Goal: Use online tool/utility: Utilize a website feature to perform a specific function

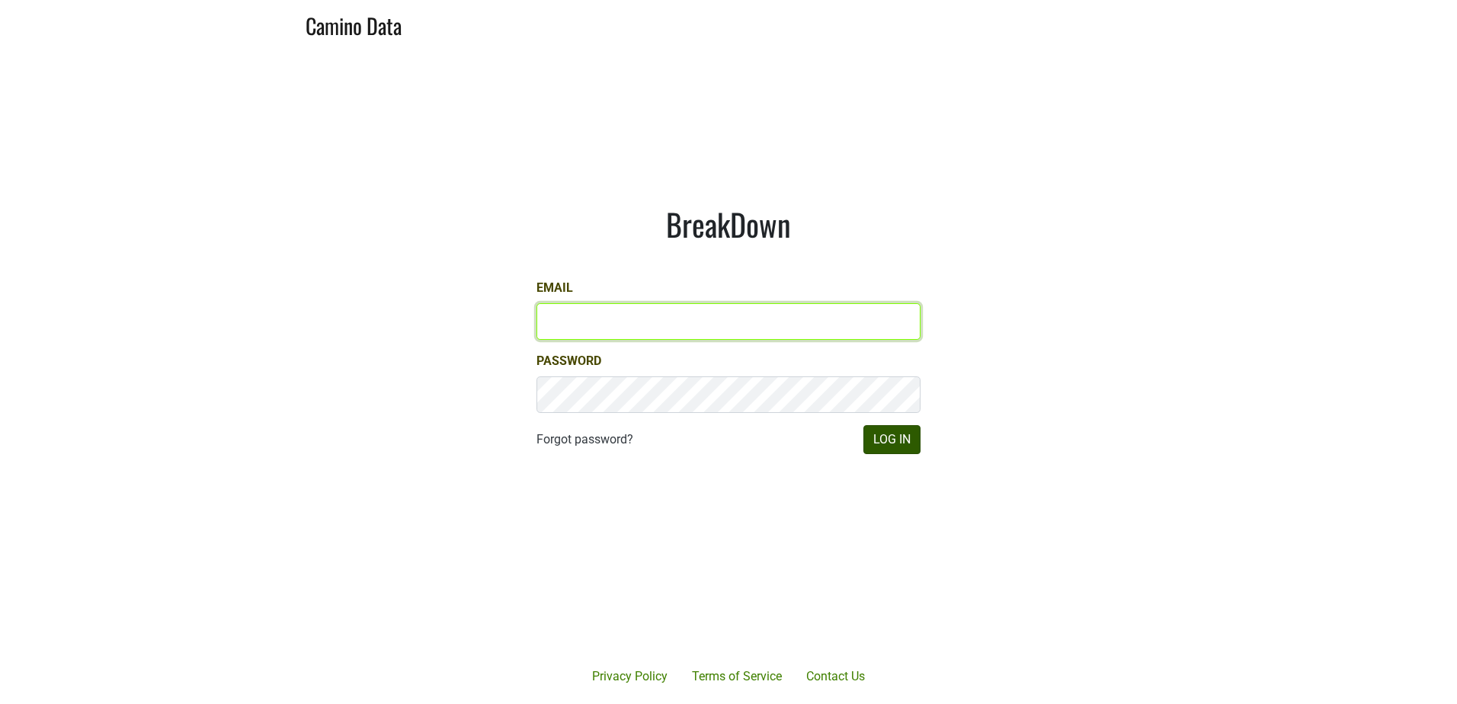
type input "derek@mommenpop.com"
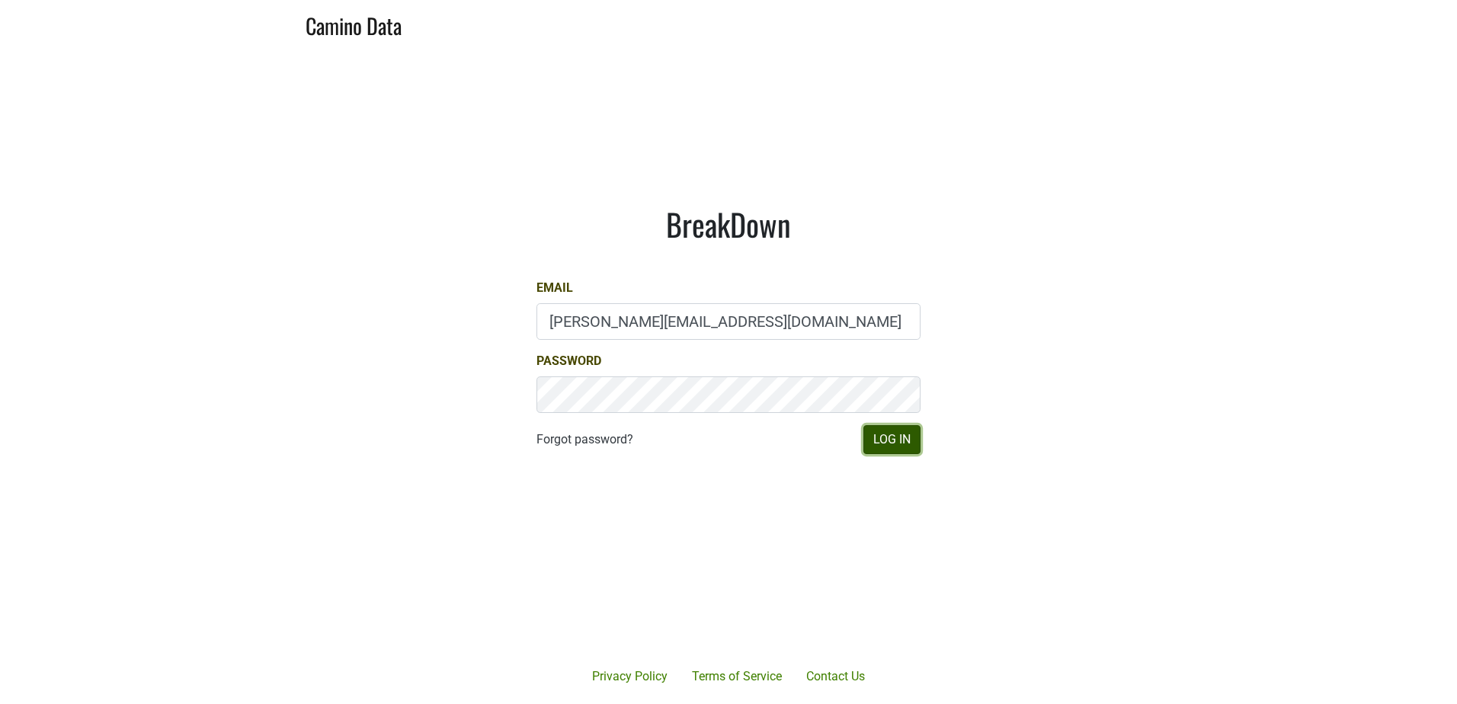
click at [895, 443] on button "Log In" at bounding box center [892, 439] width 57 height 29
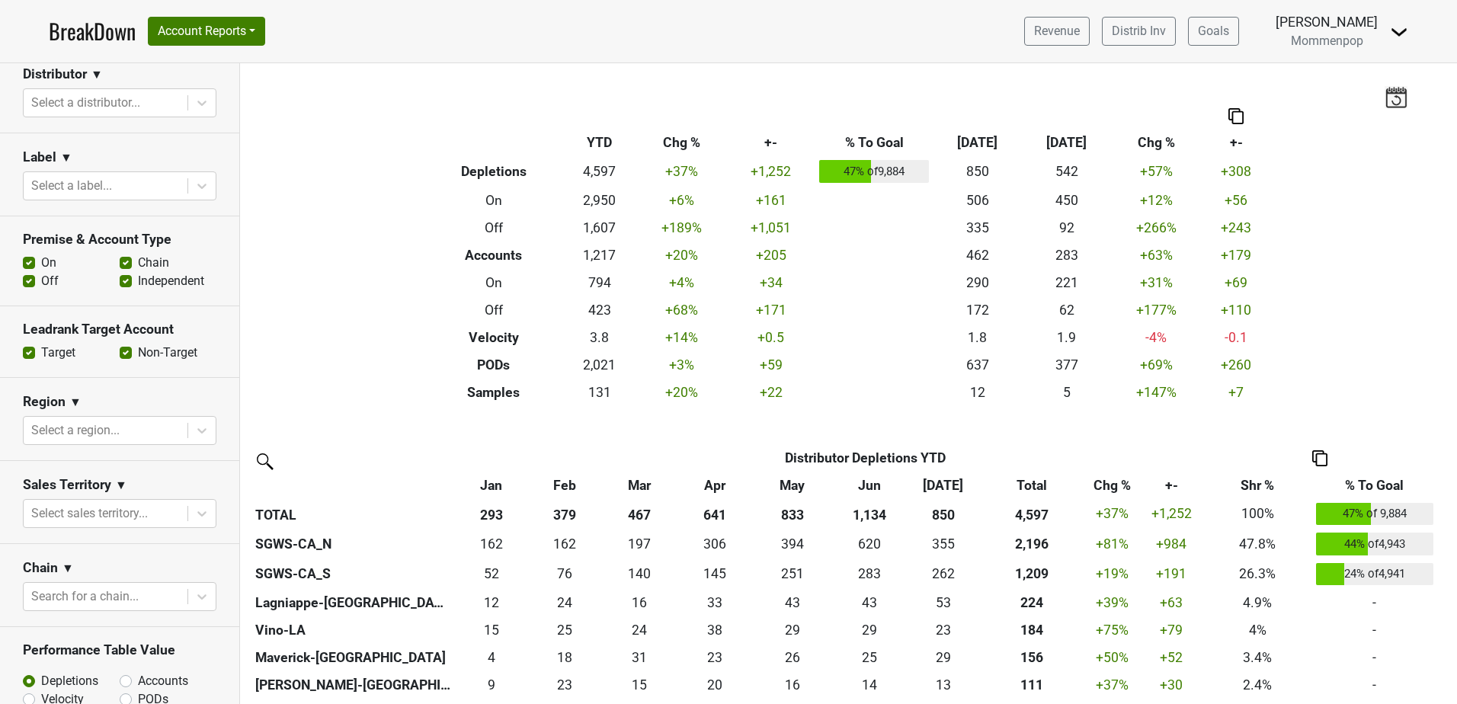
scroll to position [305, 0]
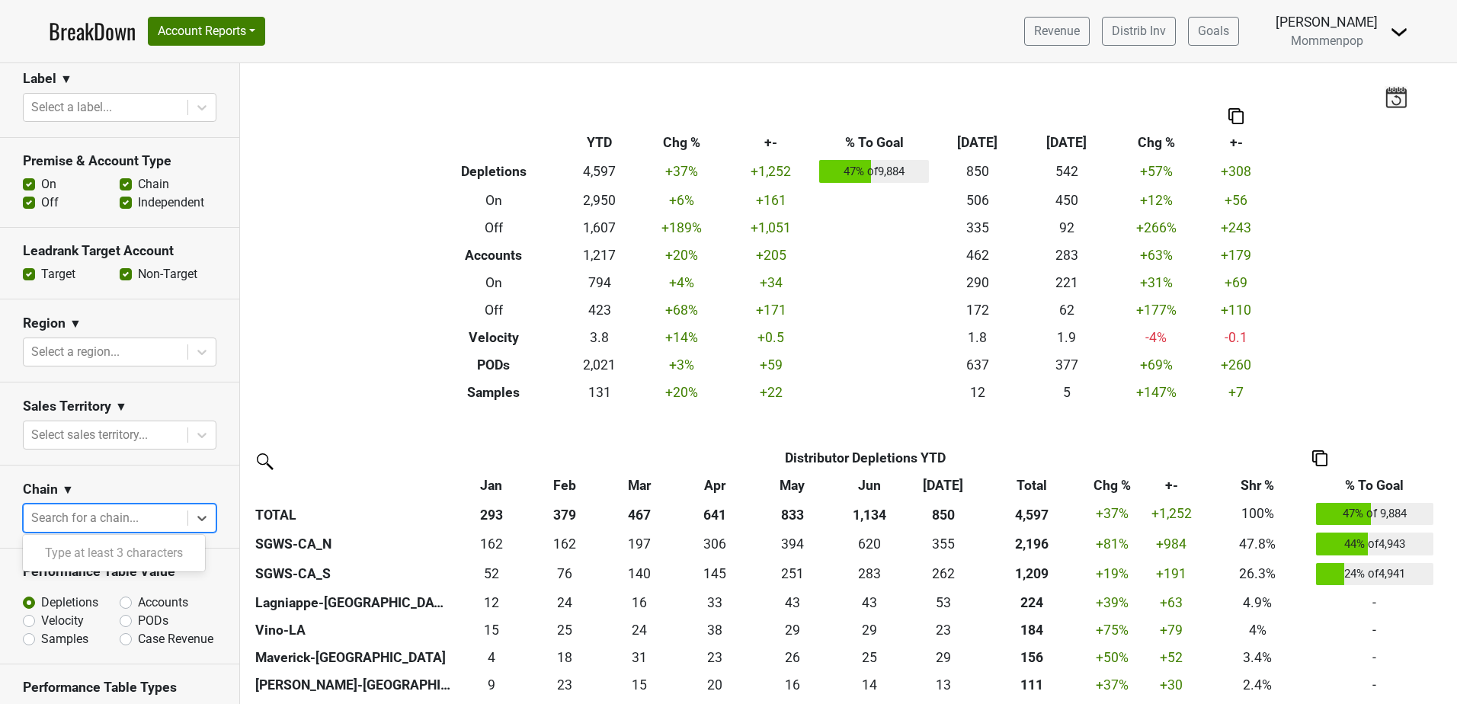
click at [83, 516] on div at bounding box center [105, 518] width 149 height 21
type input "whole"
click at [85, 548] on div "Whole Foods Market" at bounding box center [114, 553] width 182 height 30
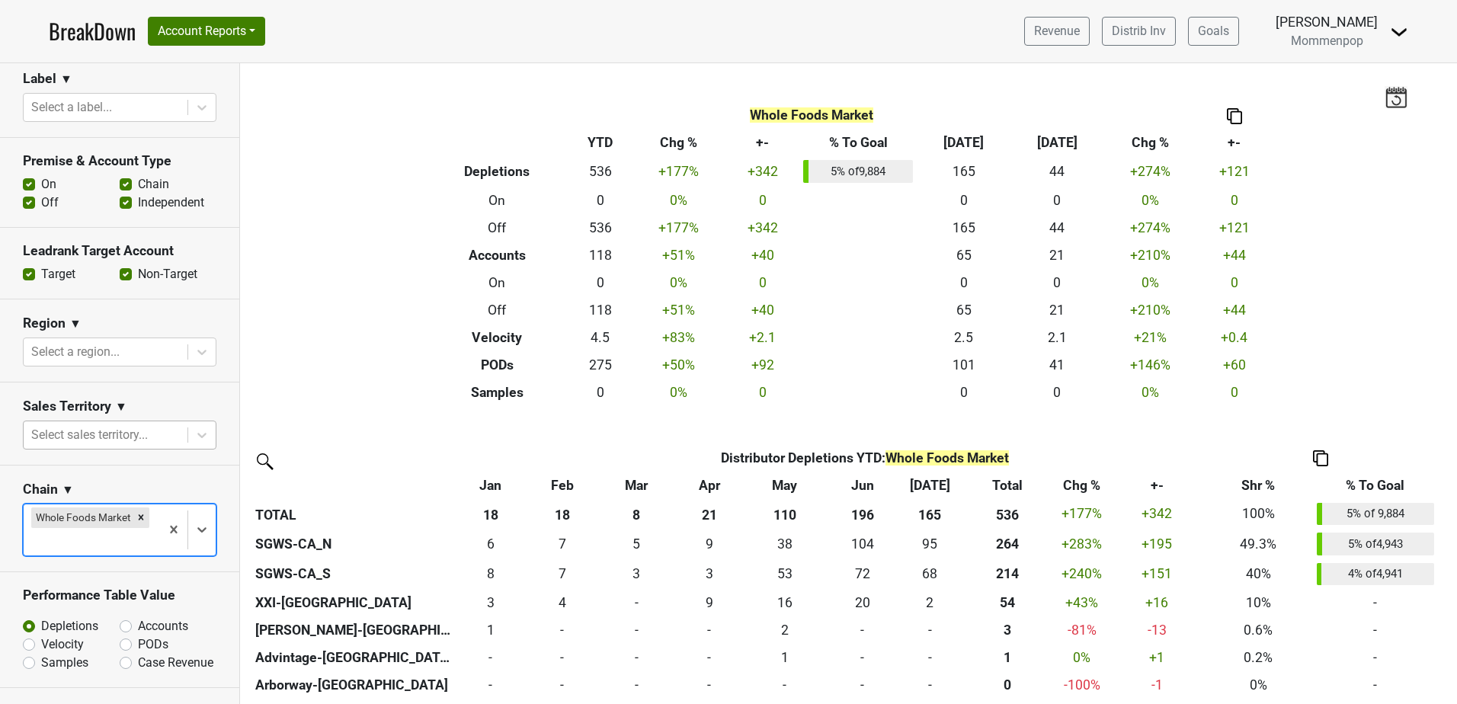
click at [108, 432] on div at bounding box center [105, 435] width 149 height 21
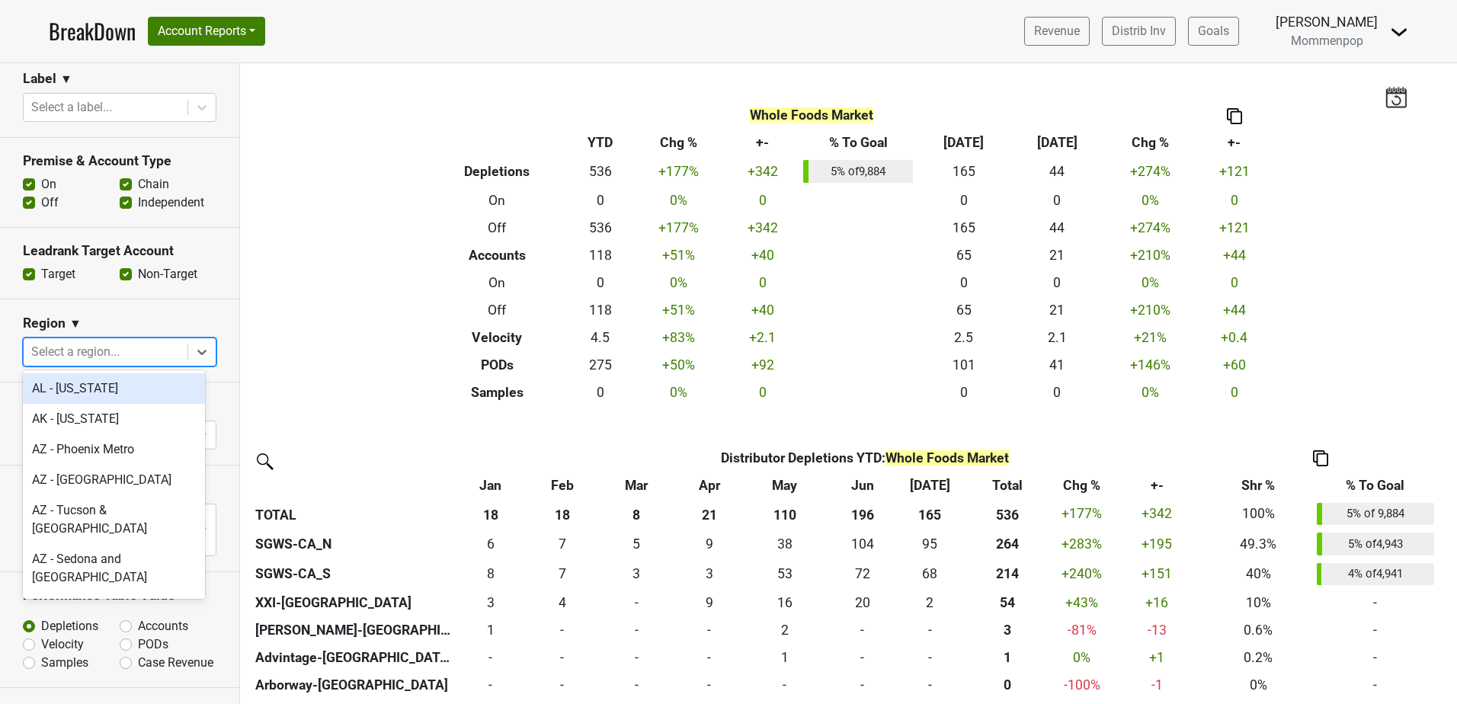
click at [98, 354] on div at bounding box center [105, 351] width 149 height 21
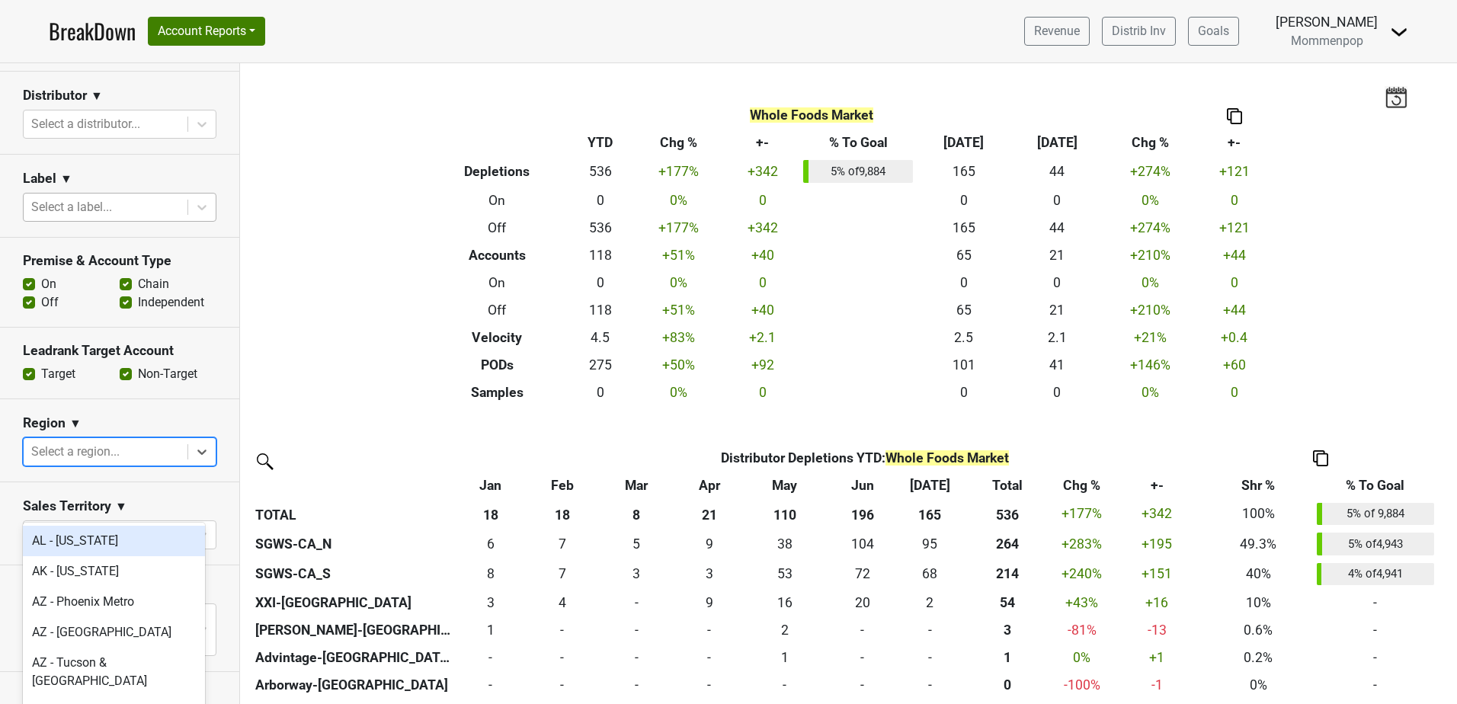
scroll to position [152, 0]
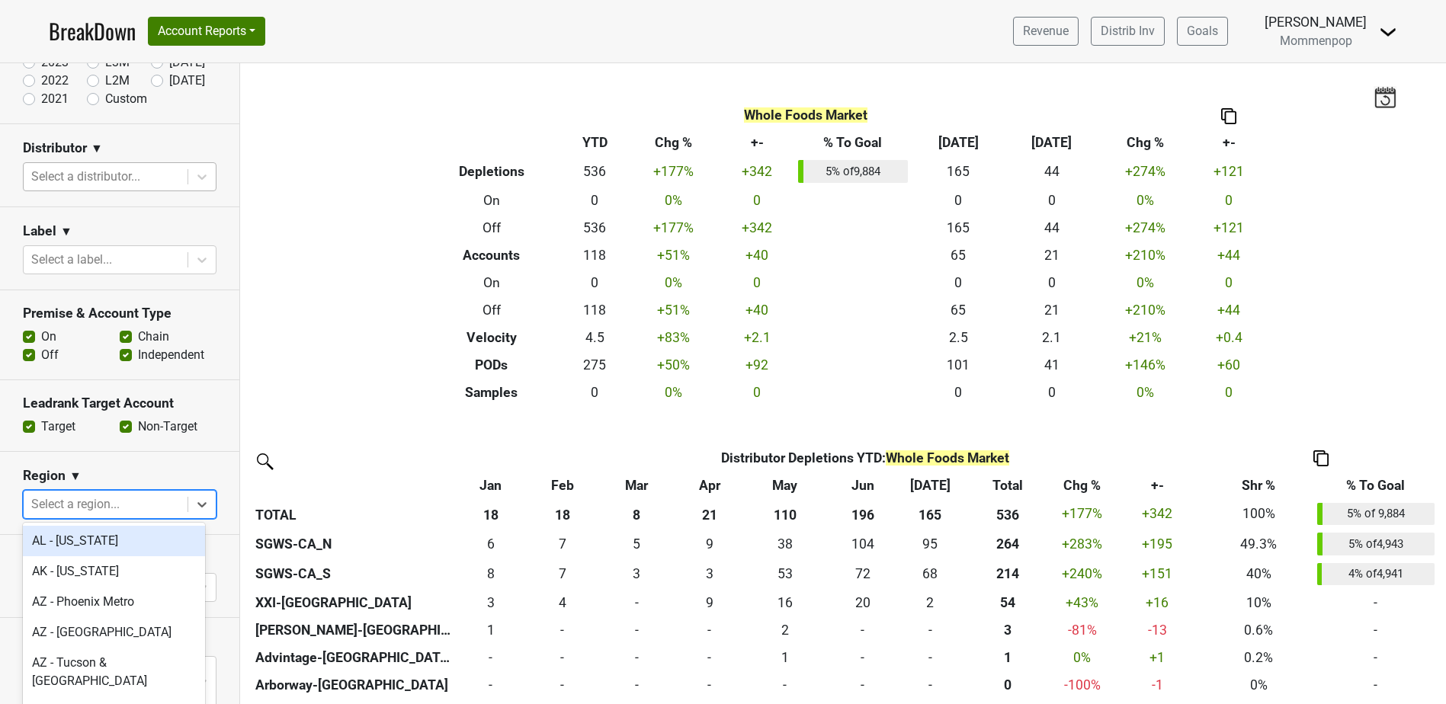
click at [89, 176] on div at bounding box center [105, 176] width 149 height 21
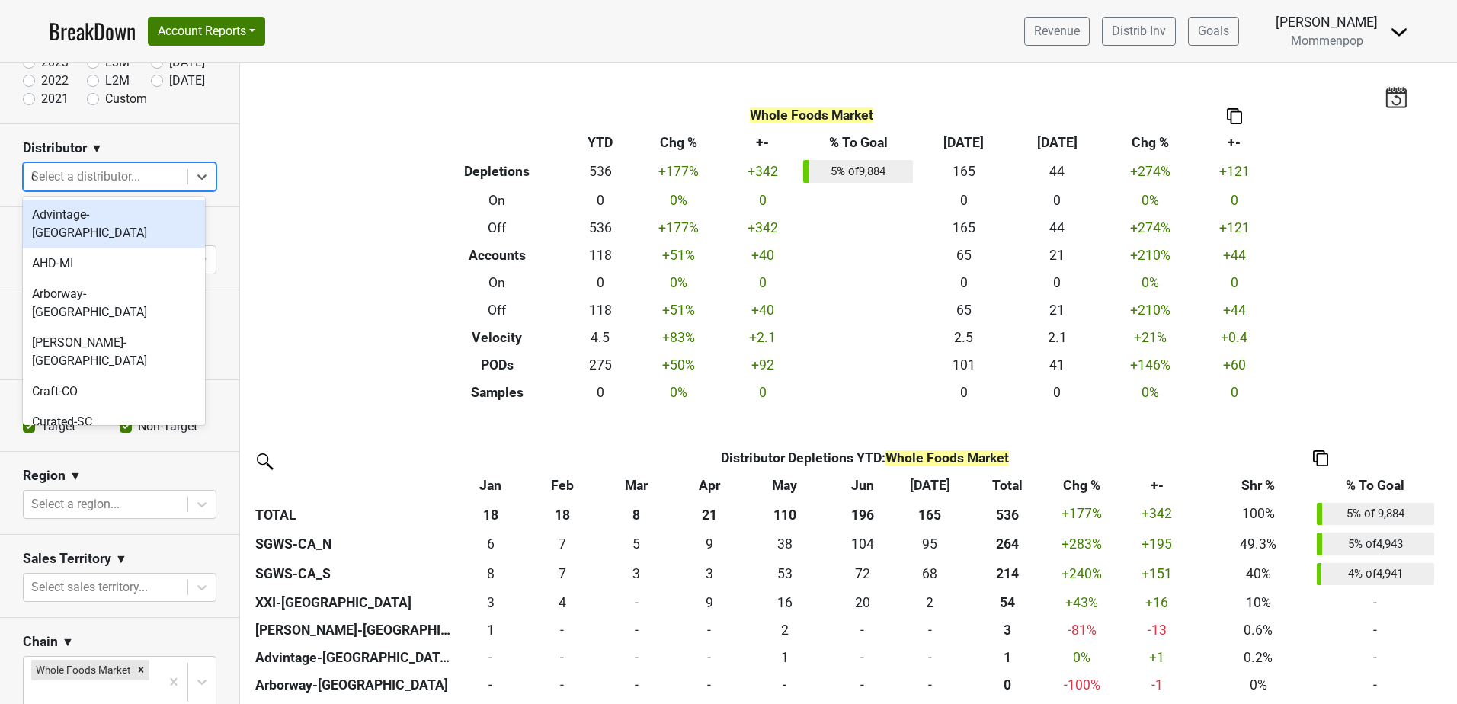
type input "ca"
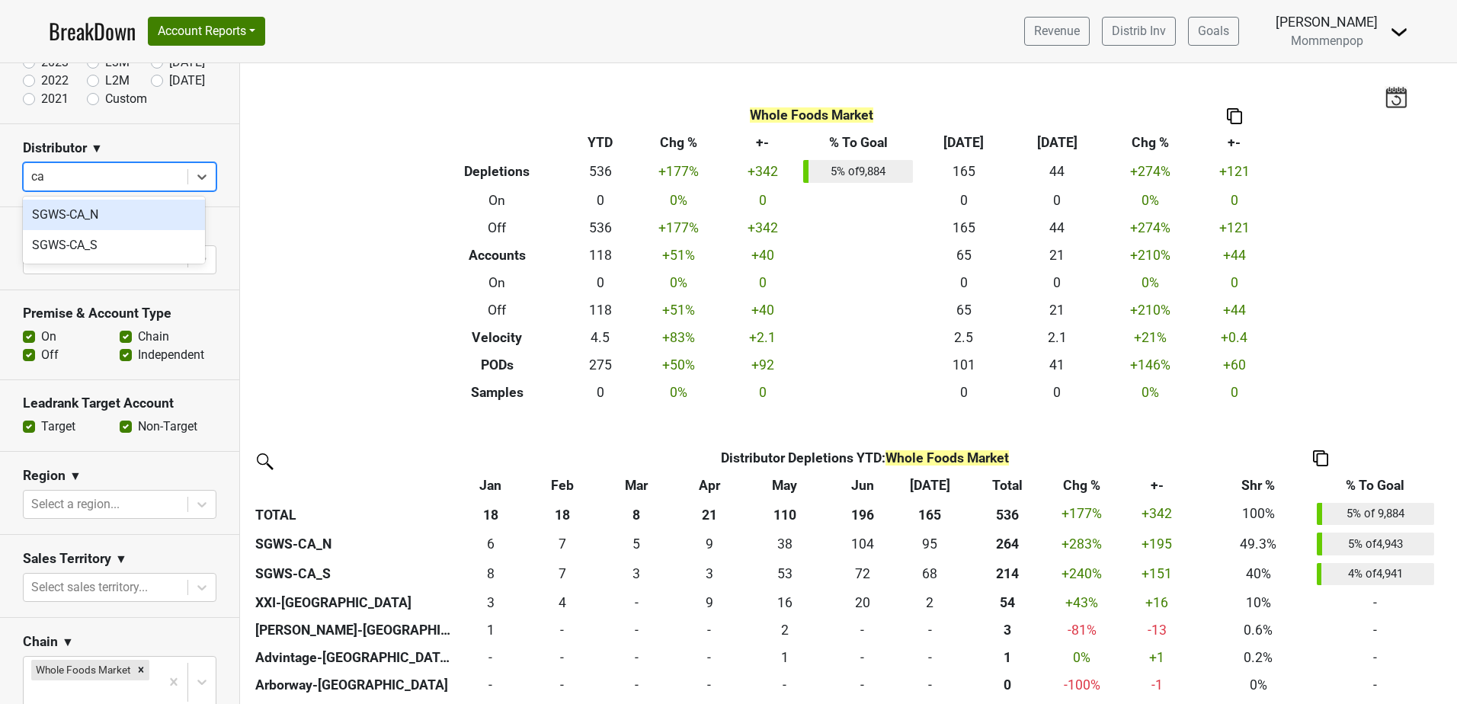
click at [88, 215] on div "SGWS-CA_N" at bounding box center [114, 215] width 182 height 30
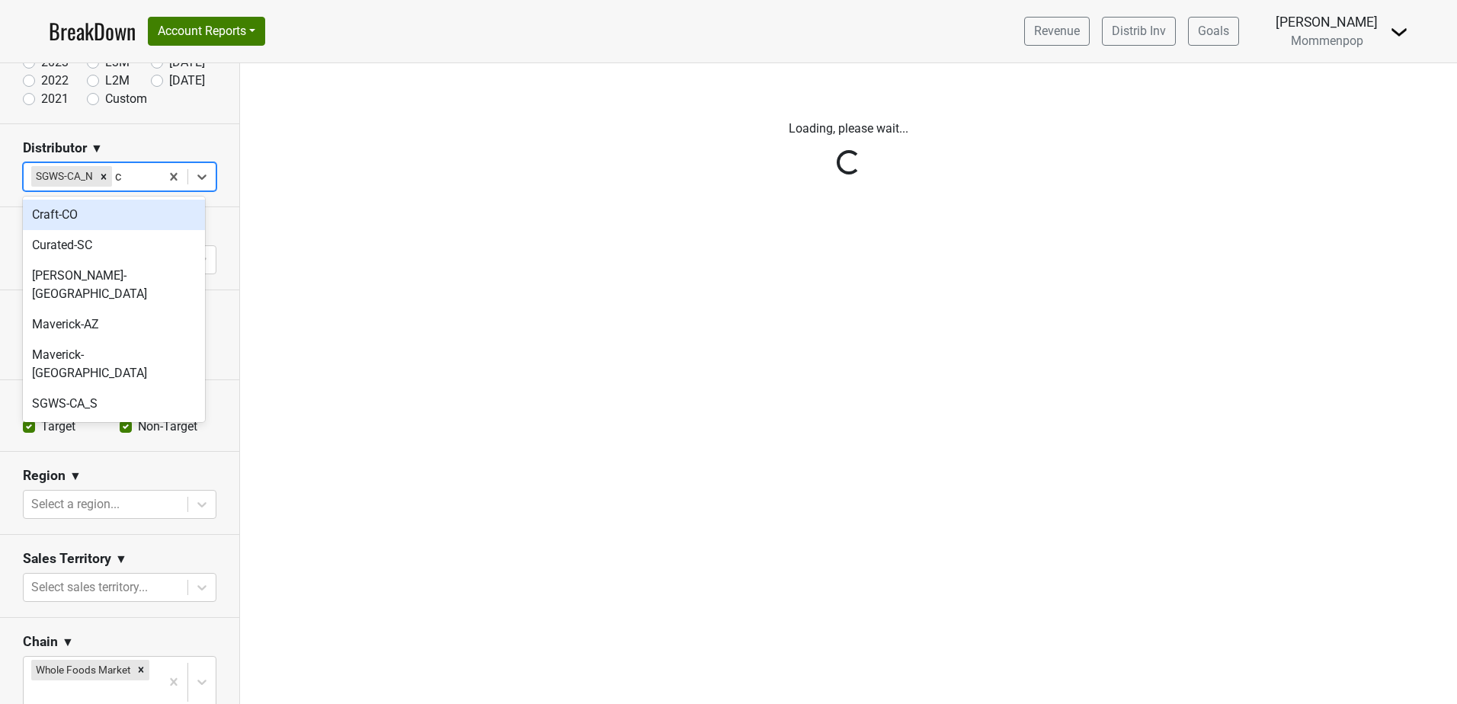
type input "ca"
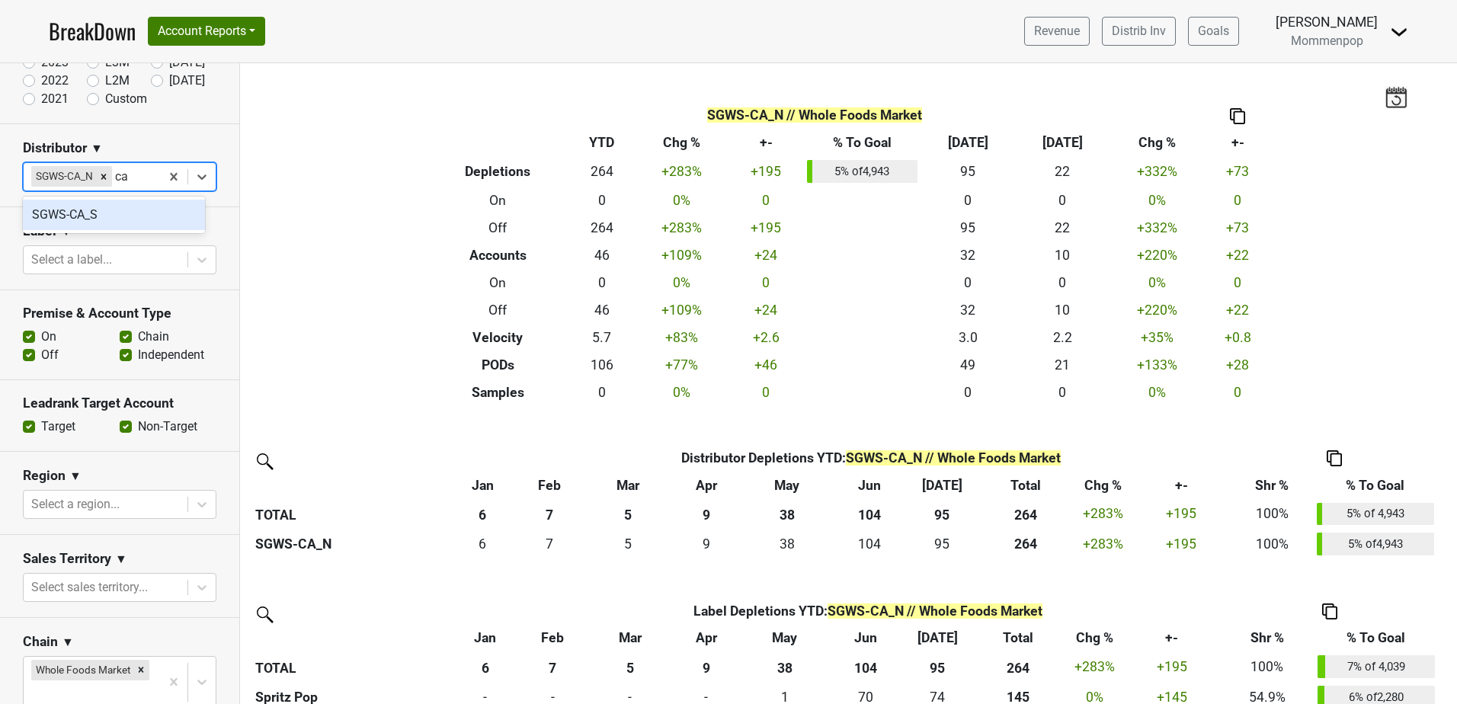
click at [88, 221] on div "SGWS-CA_S" at bounding box center [114, 215] width 182 height 30
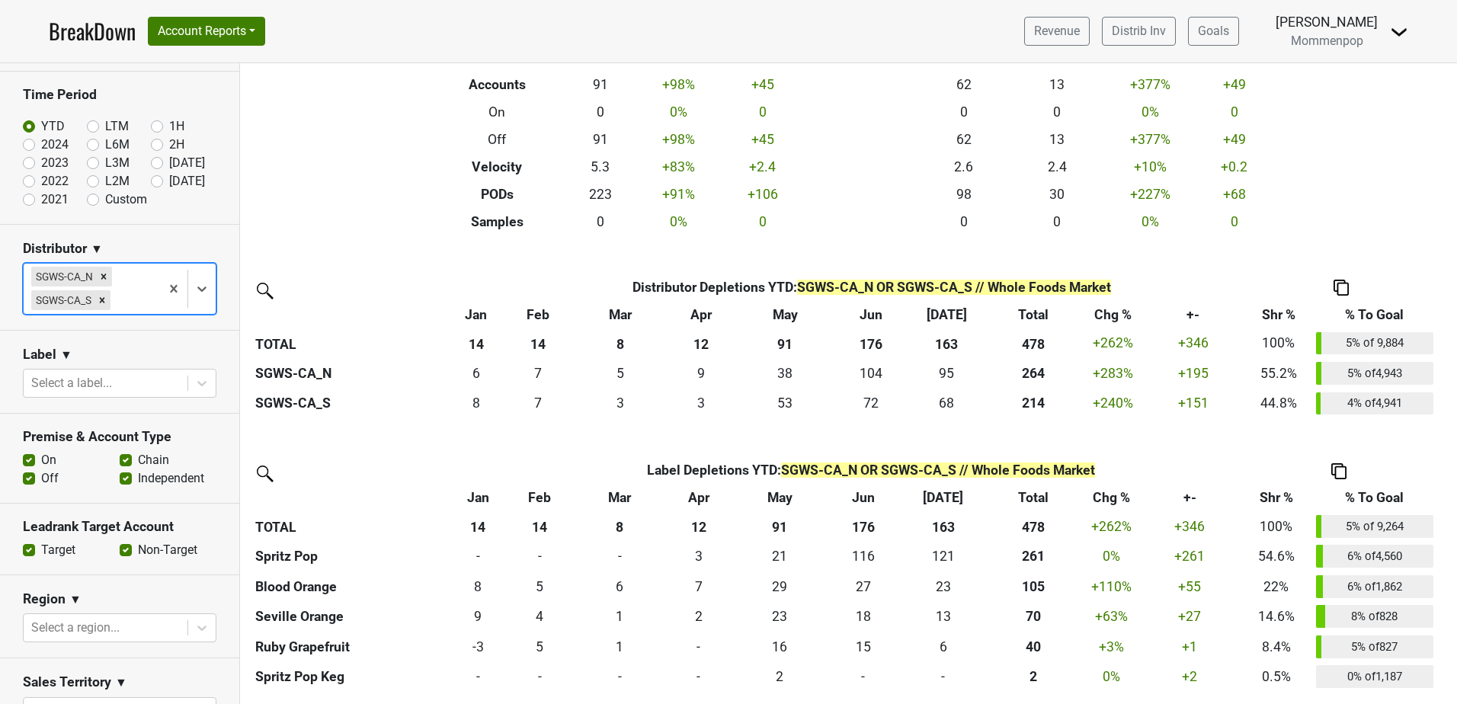
scroll to position [0, 0]
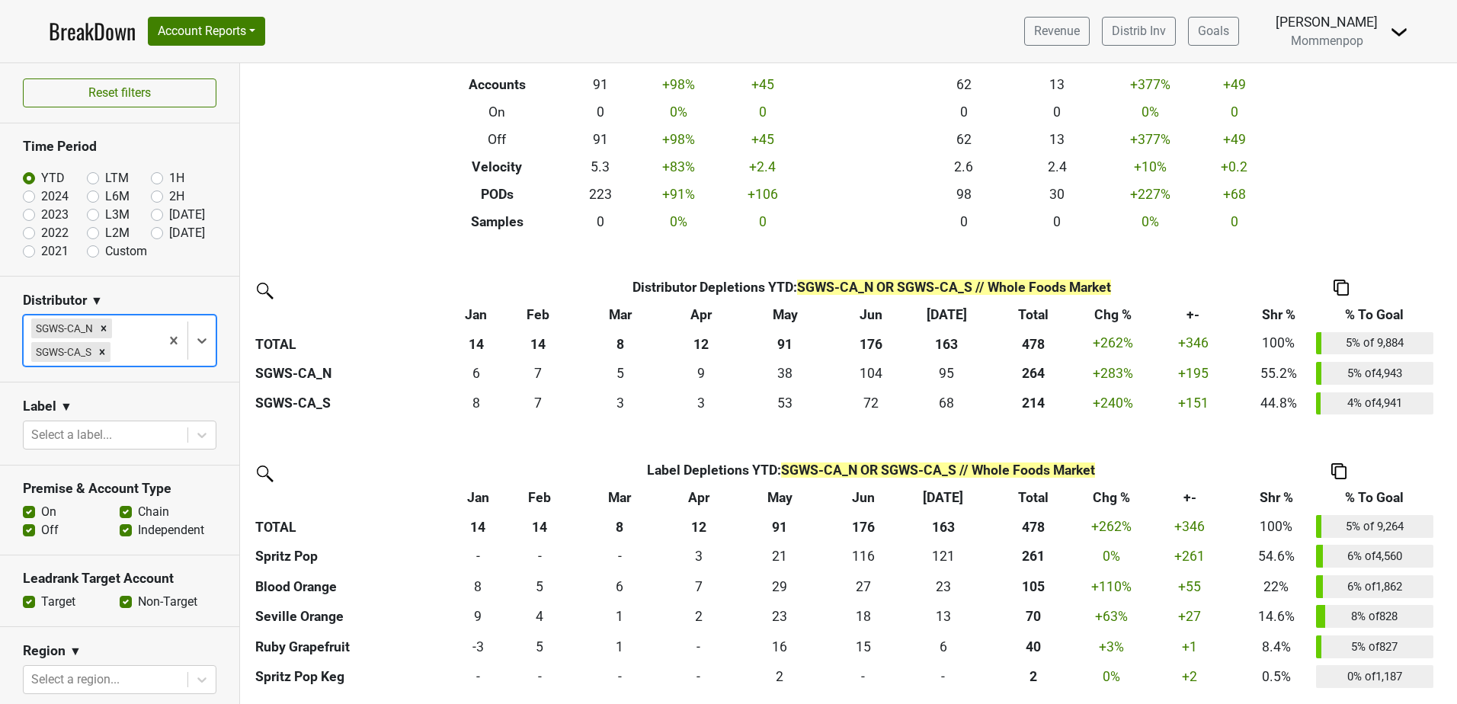
click at [229, 46] on div "BreakDown Account Reports SuperRanker Map Award Progress Chain Compliance CRM N…" at bounding box center [157, 31] width 216 height 32
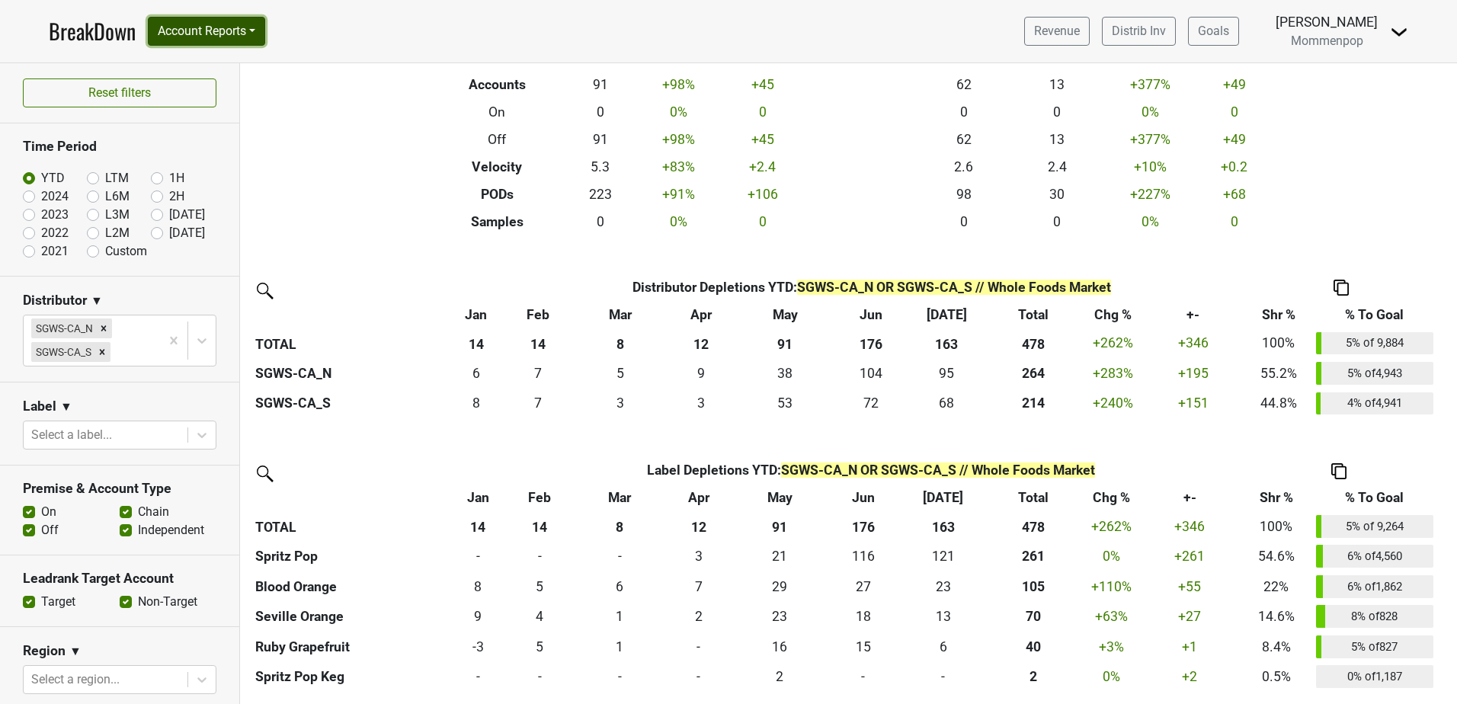
click at [229, 39] on button "Account Reports" at bounding box center [206, 31] width 117 height 29
click at [212, 72] on link "SuperRanker" at bounding box center [216, 66] width 135 height 24
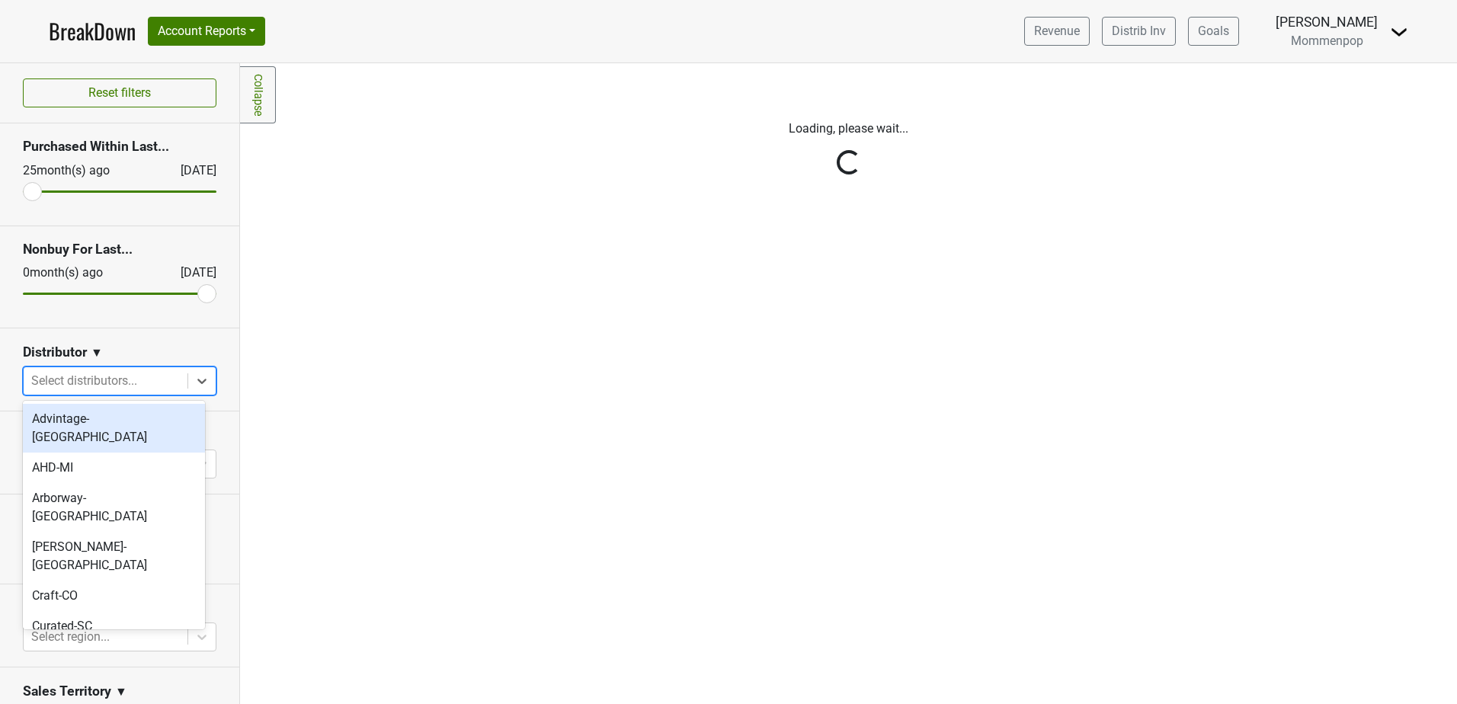
click at [155, 377] on div at bounding box center [105, 380] width 149 height 21
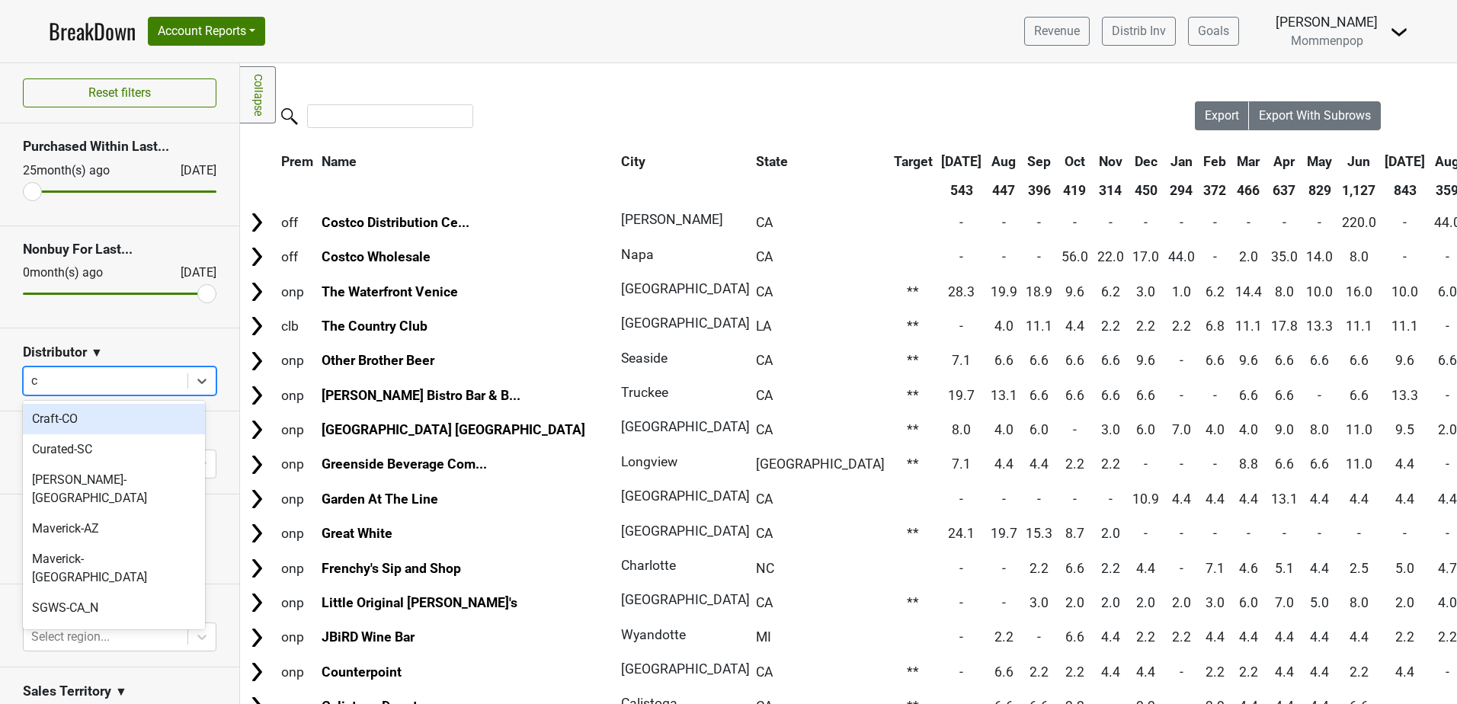
type input "ca"
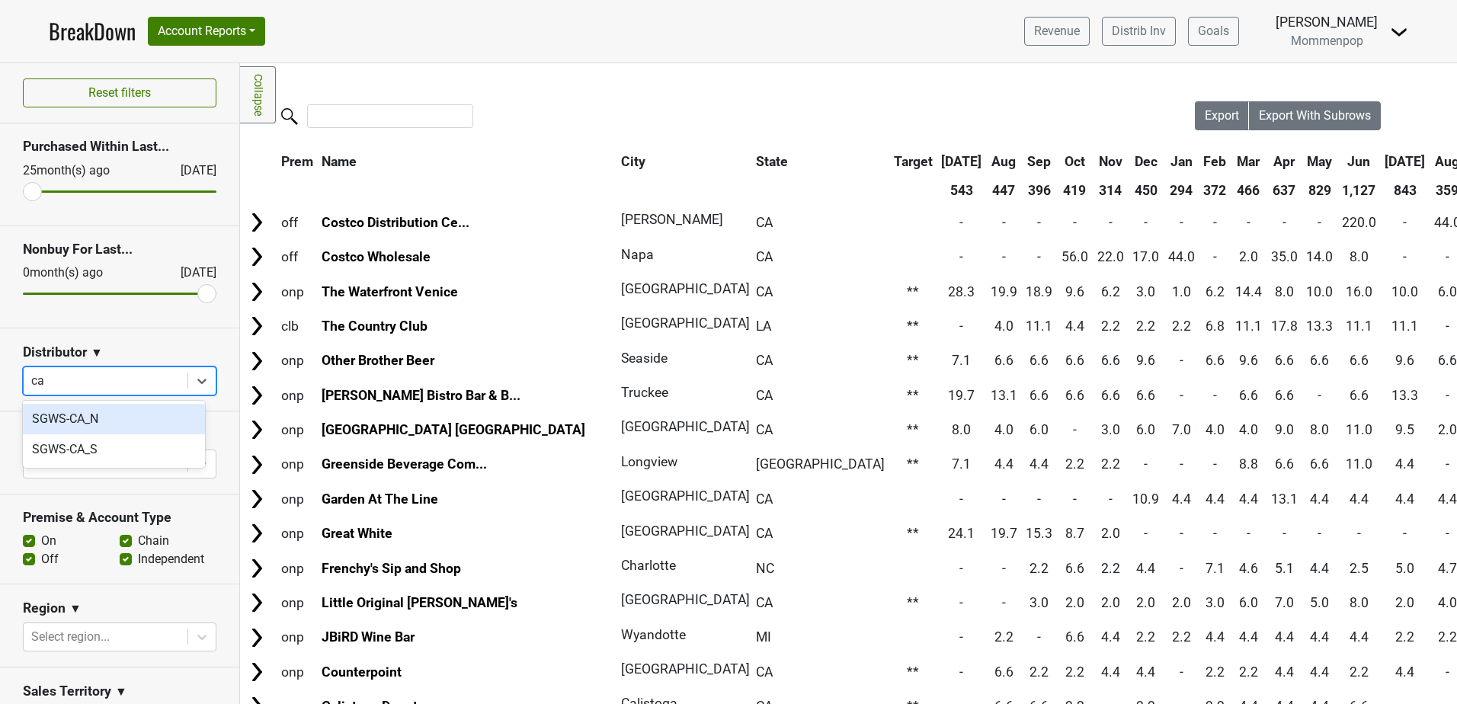
click at [101, 417] on div "SGWS-CA_N" at bounding box center [114, 419] width 182 height 30
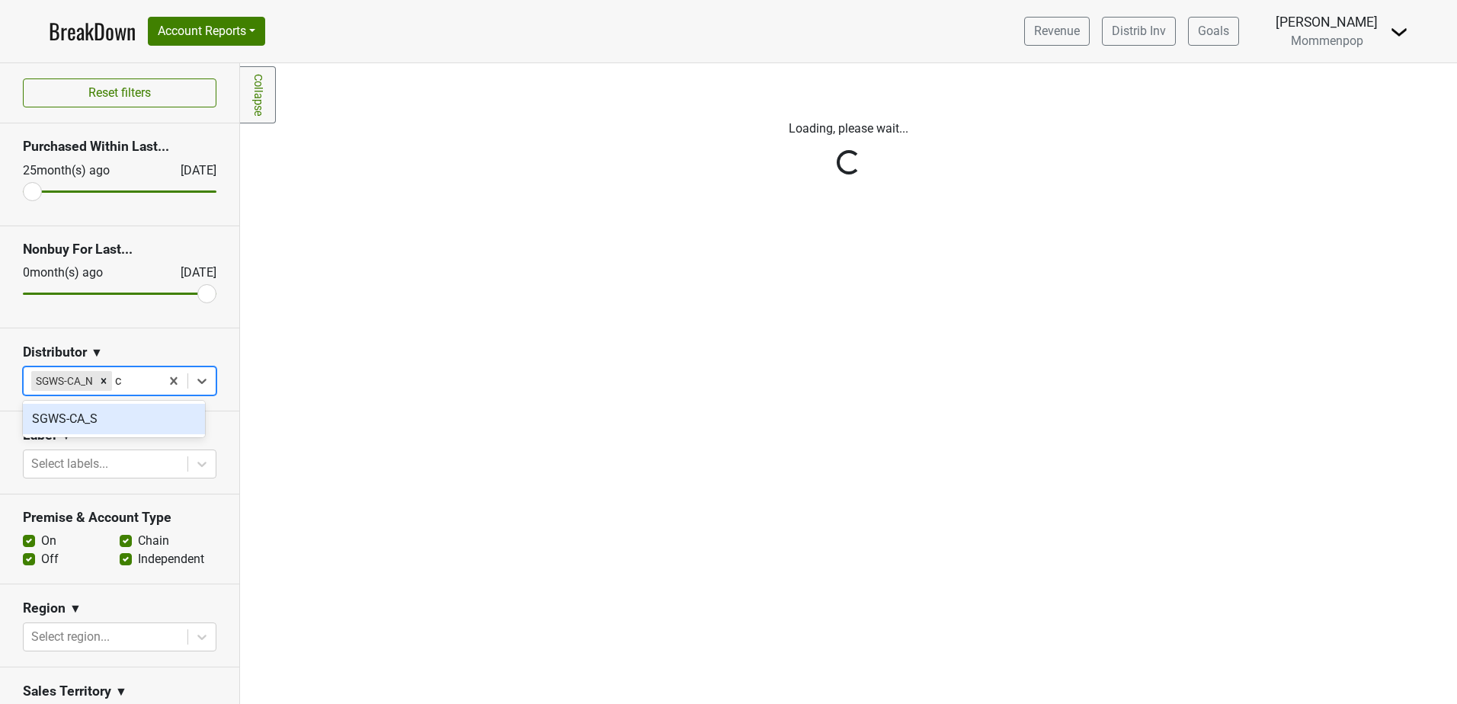
type input "ca"
click at [100, 421] on div "SGWS-CA_S" at bounding box center [114, 419] width 182 height 30
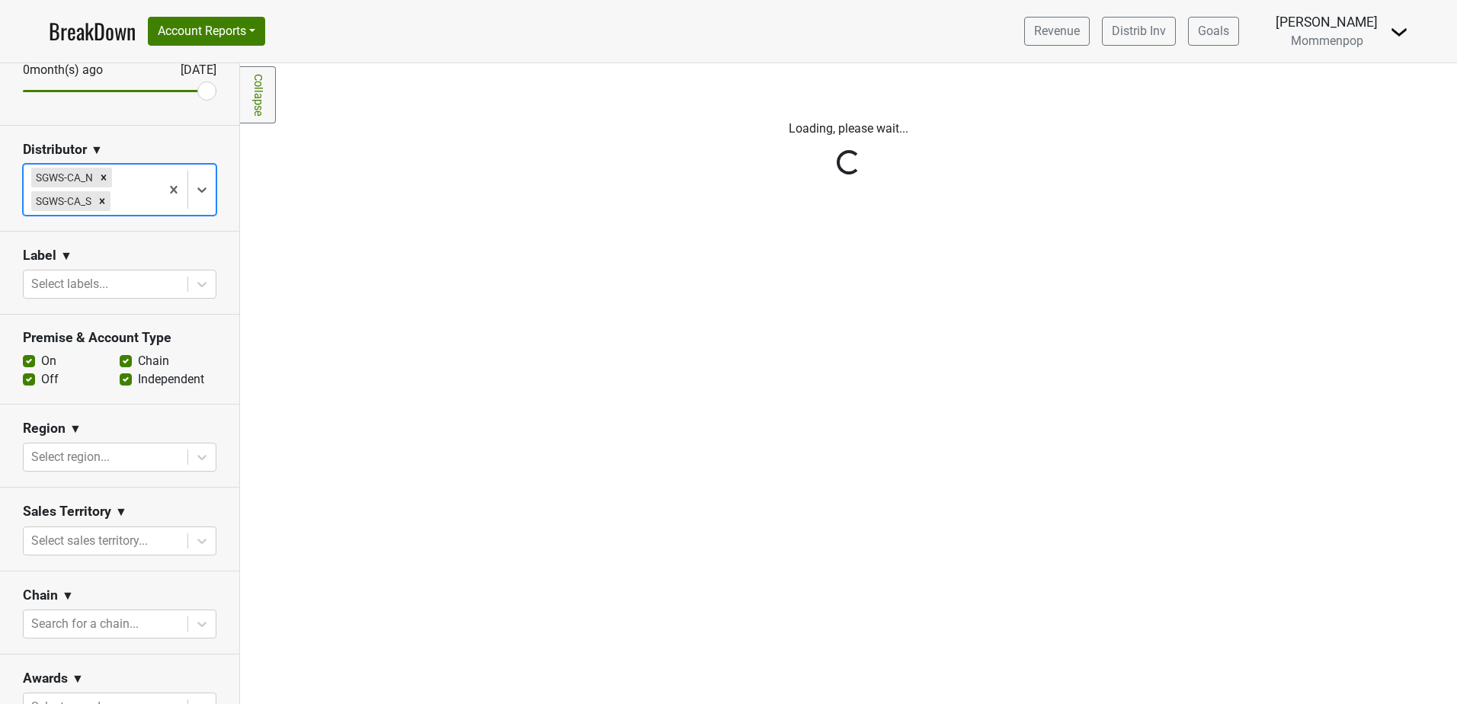
scroll to position [229, 0]
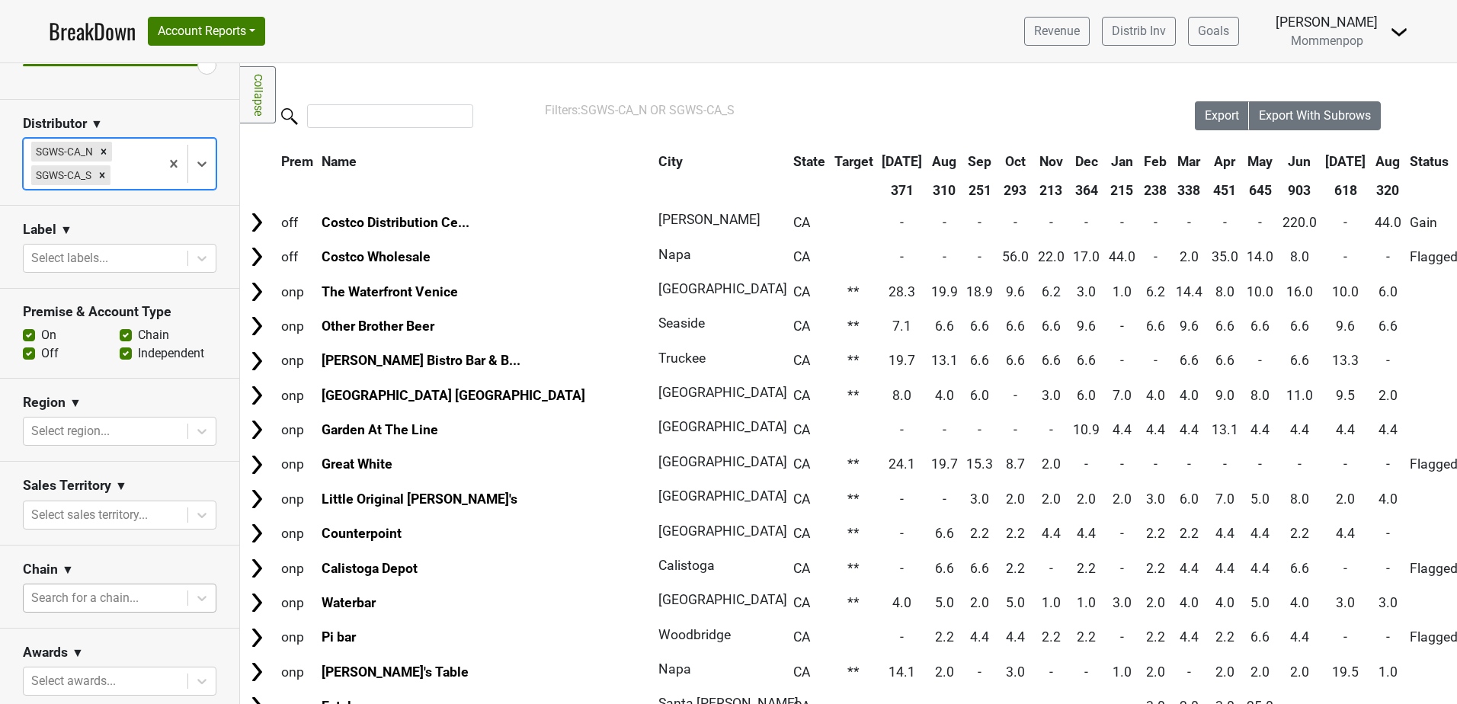
click at [106, 591] on div at bounding box center [105, 598] width 149 height 21
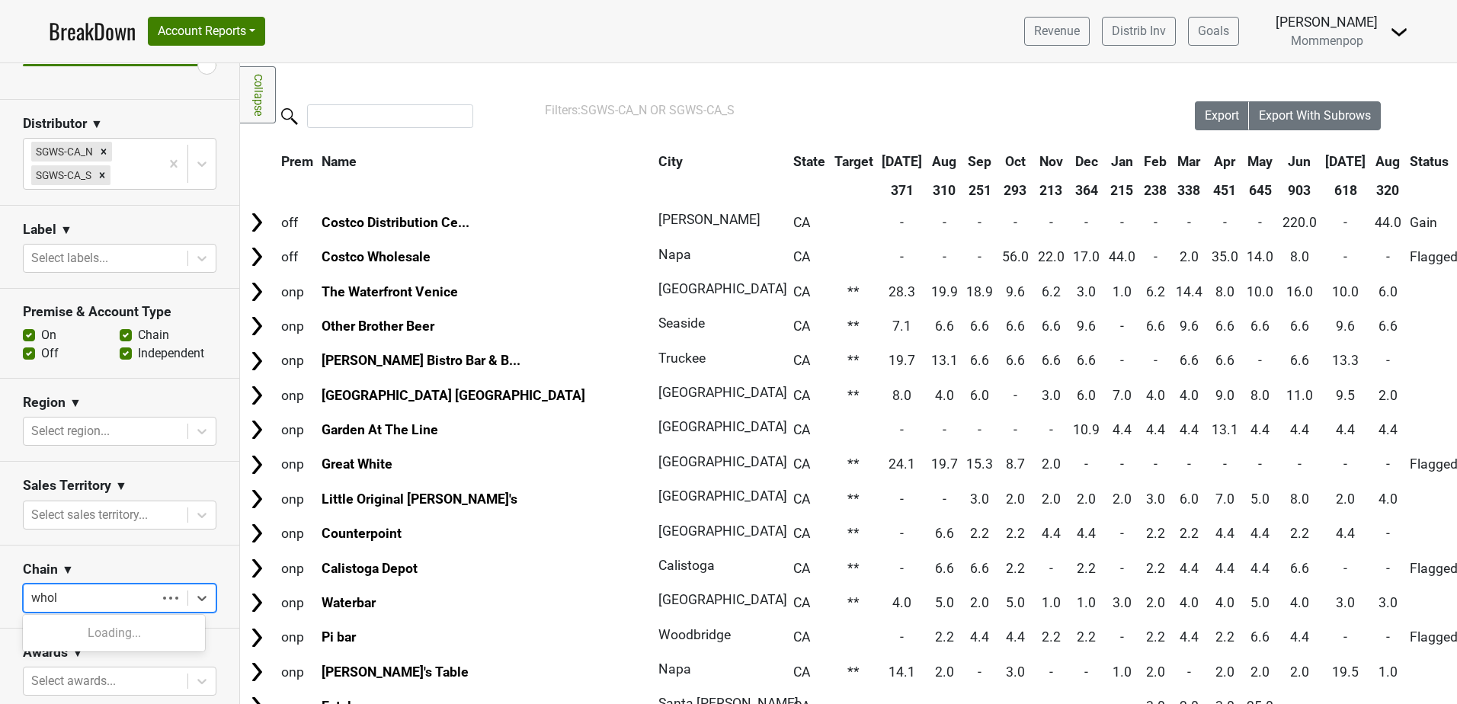
type input "whole"
click at [101, 626] on div "Whole Foods Market" at bounding box center [114, 633] width 182 height 30
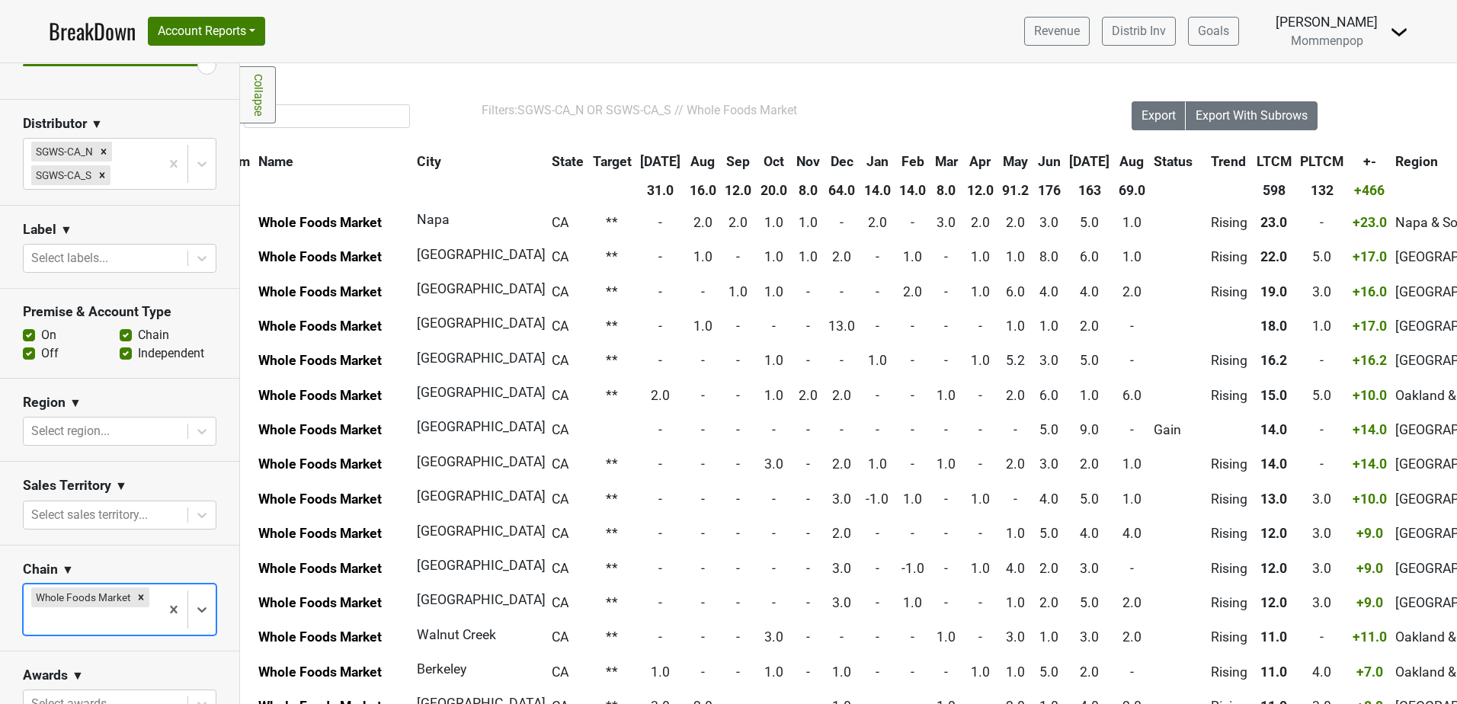
scroll to position [0, 0]
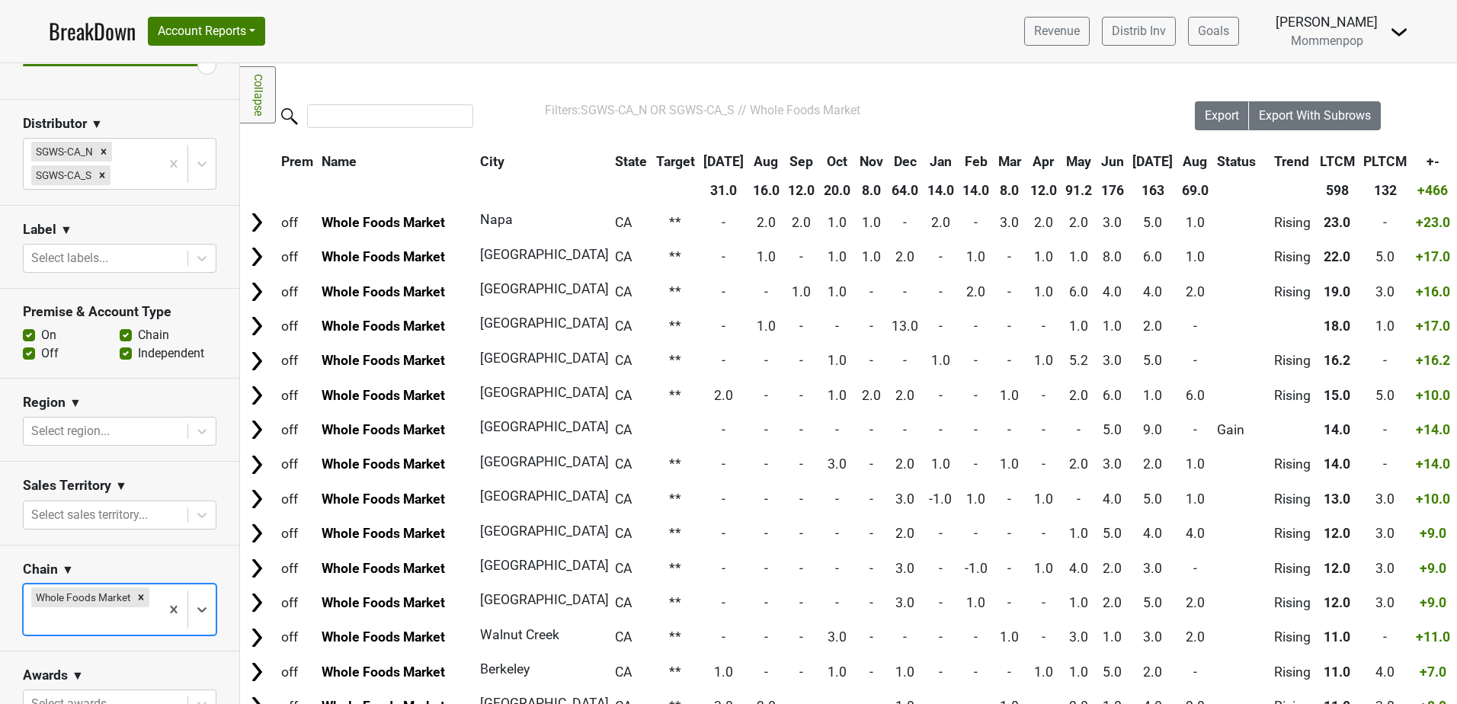
click at [1178, 160] on th "Aug" at bounding box center [1195, 161] width 34 height 27
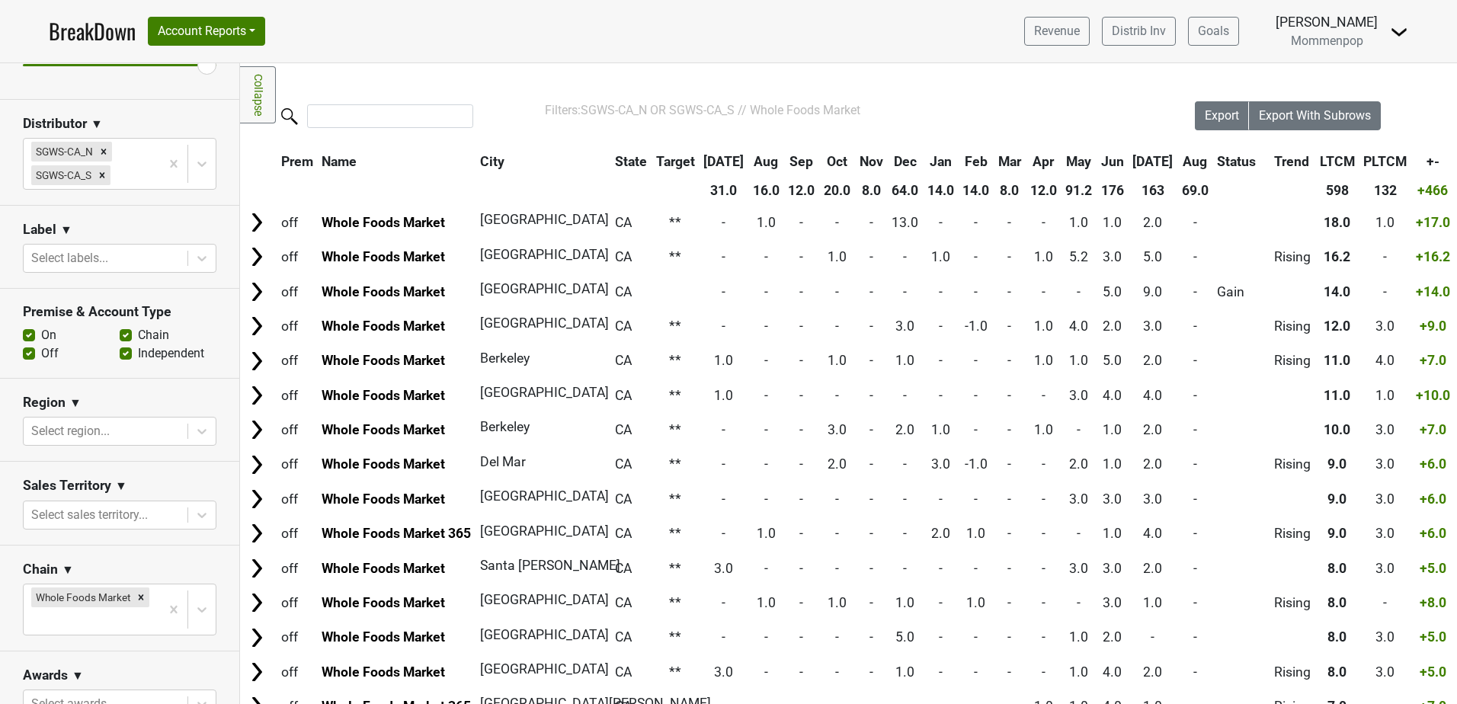
click at [1178, 160] on th "Aug" at bounding box center [1195, 161] width 34 height 27
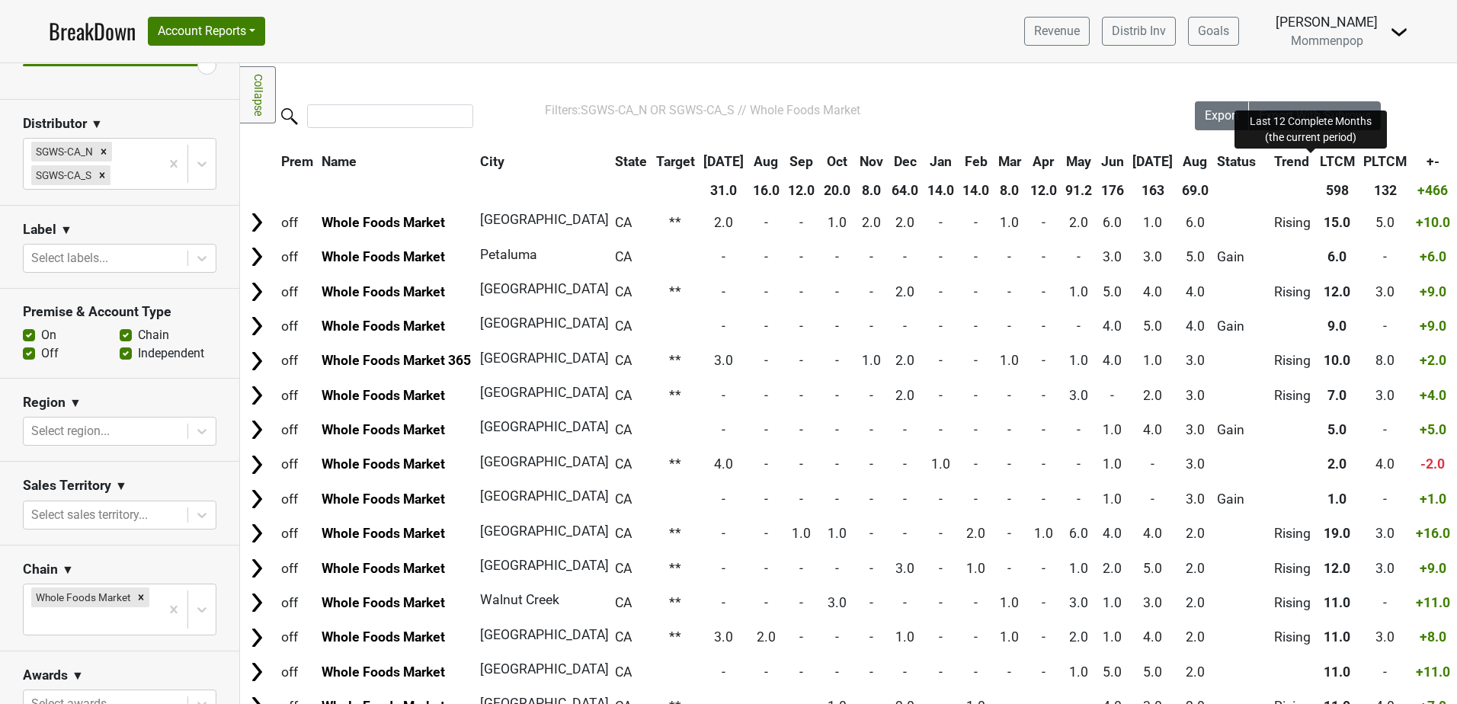
click at [1320, 158] on span "LTCM" at bounding box center [1337, 161] width 35 height 15
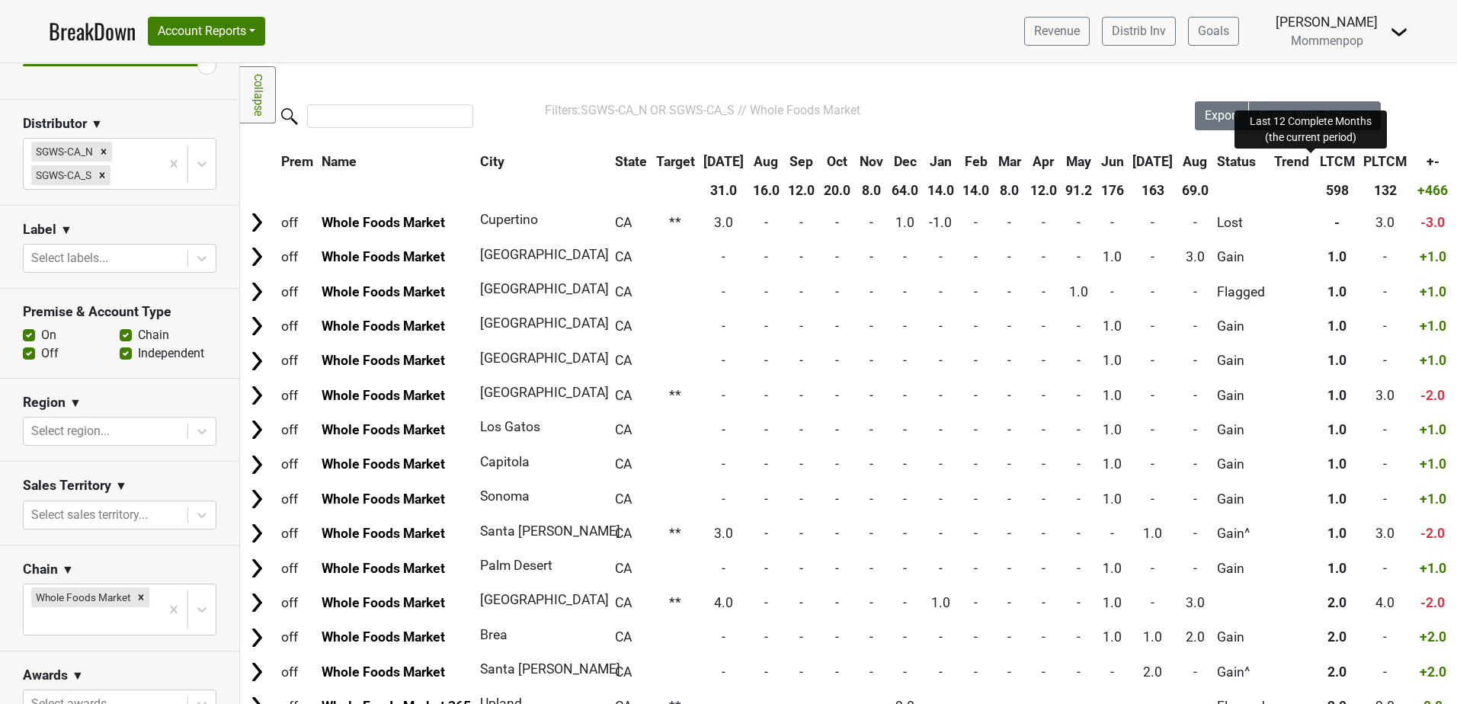
click at [1320, 158] on span "LTCM" at bounding box center [1337, 161] width 35 height 15
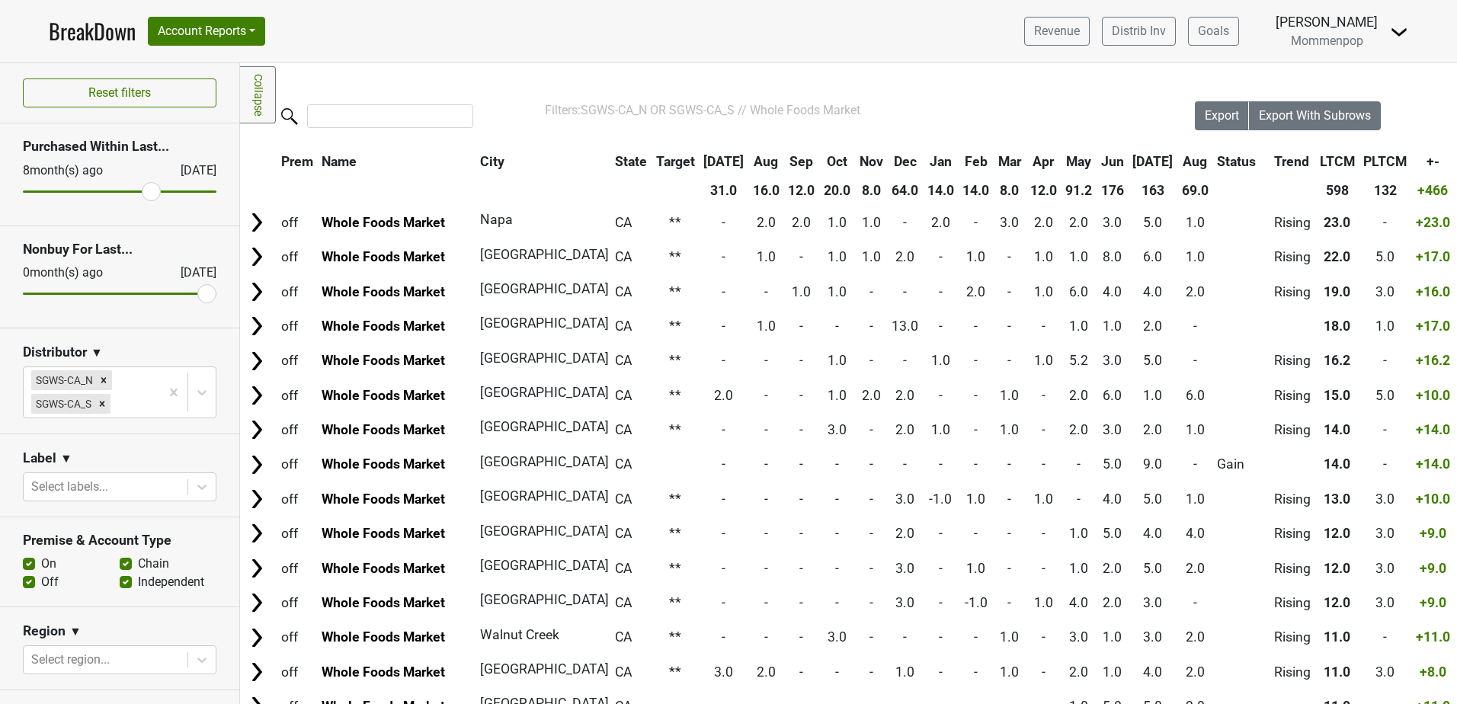
drag, startPoint x: 30, startPoint y: 191, endPoint x: 145, endPoint y: 187, distance: 115.1
type input "8"
click at [145, 191] on input "range" at bounding box center [120, 192] width 194 height 2
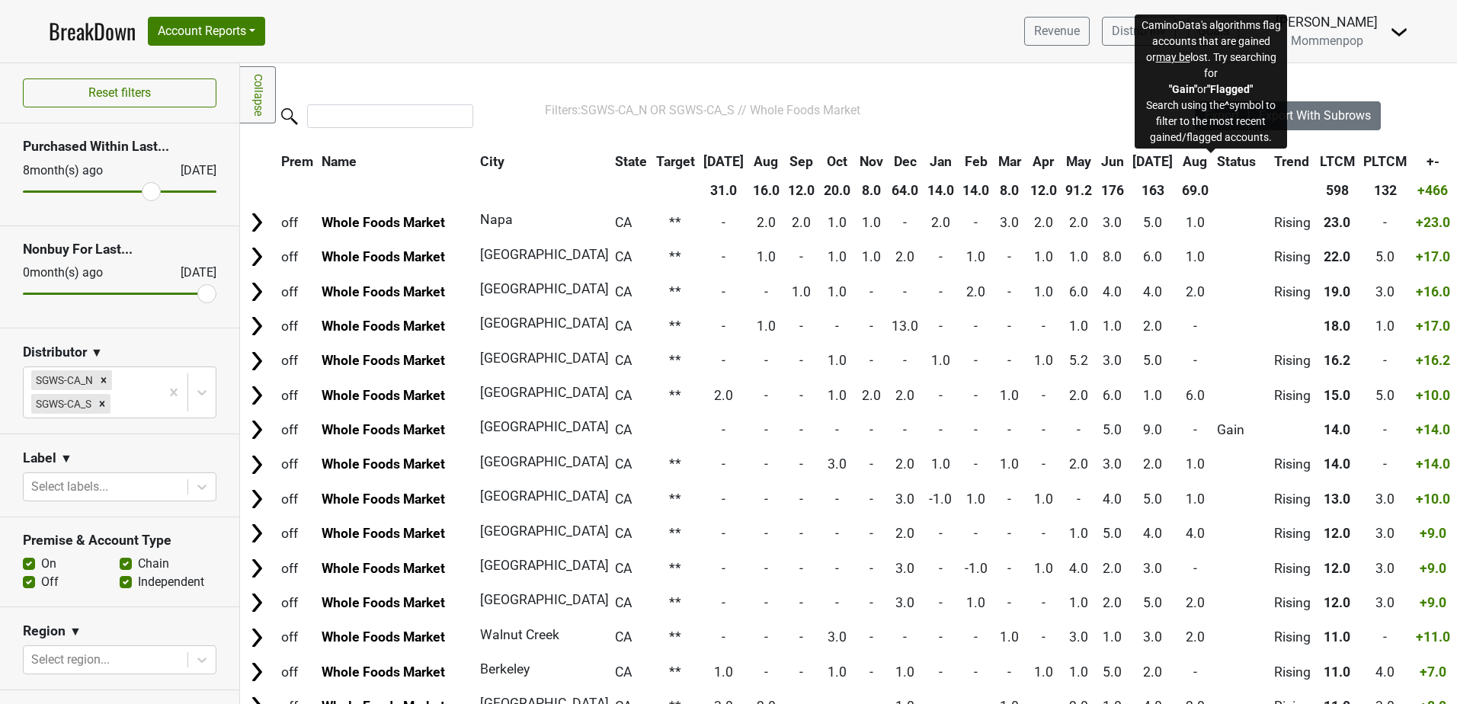
click at [1217, 162] on span "Status" at bounding box center [1236, 161] width 39 height 15
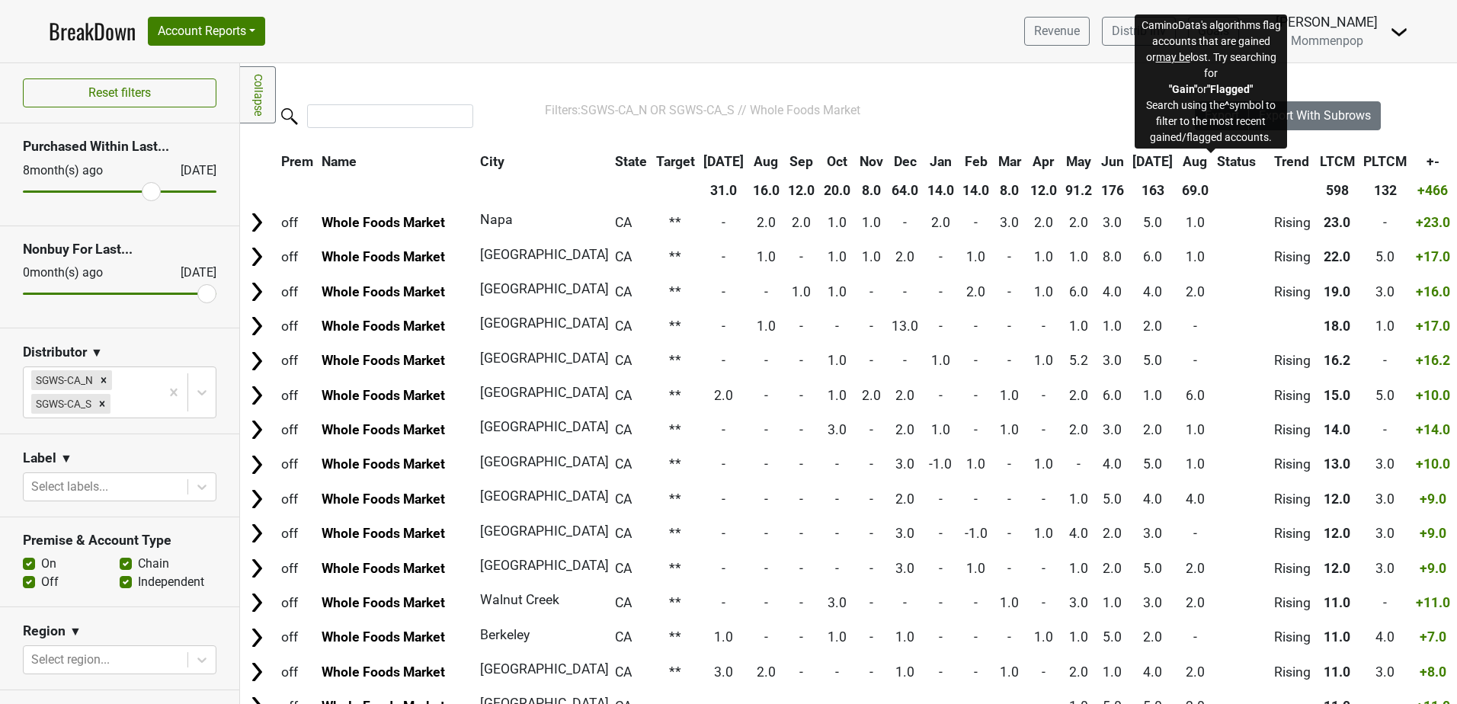
click at [1217, 162] on span "Status" at bounding box center [1236, 161] width 39 height 15
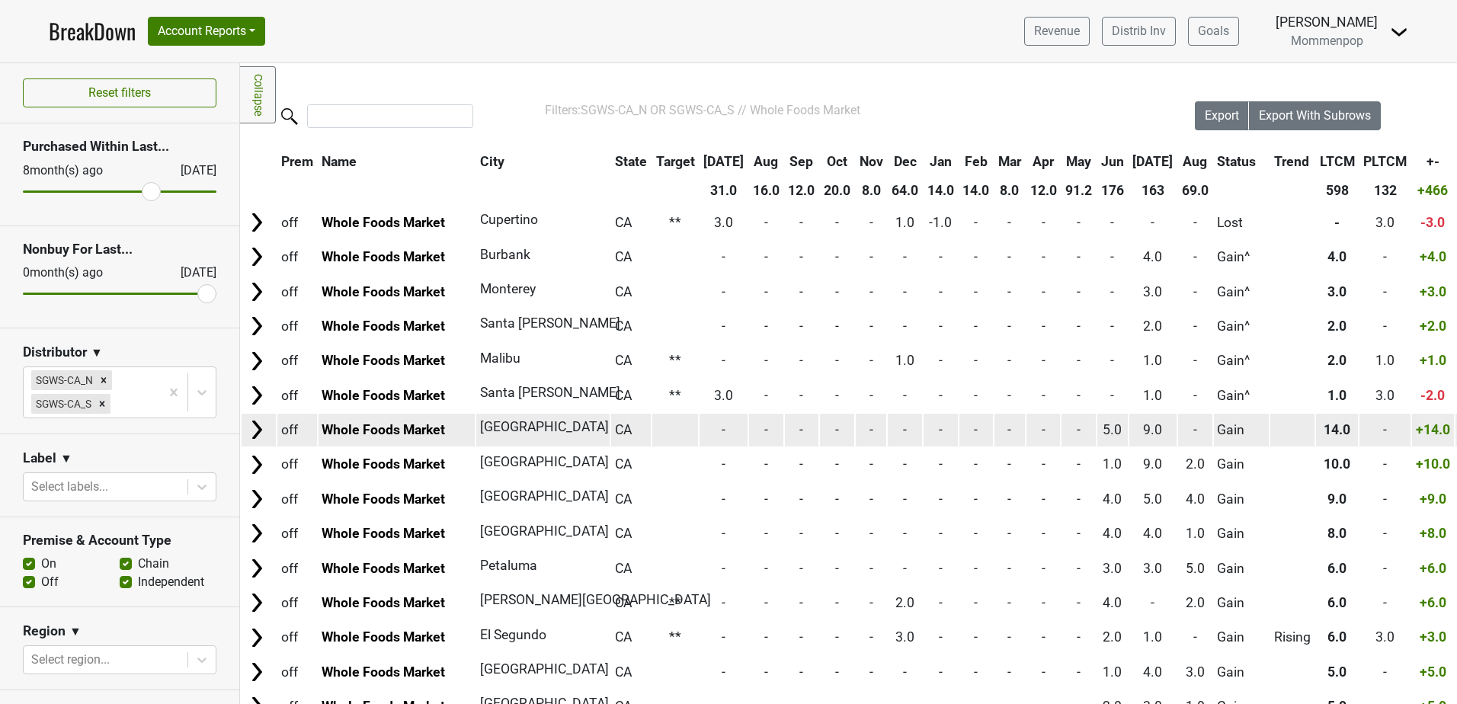
click at [251, 430] on img at bounding box center [256, 429] width 23 height 23
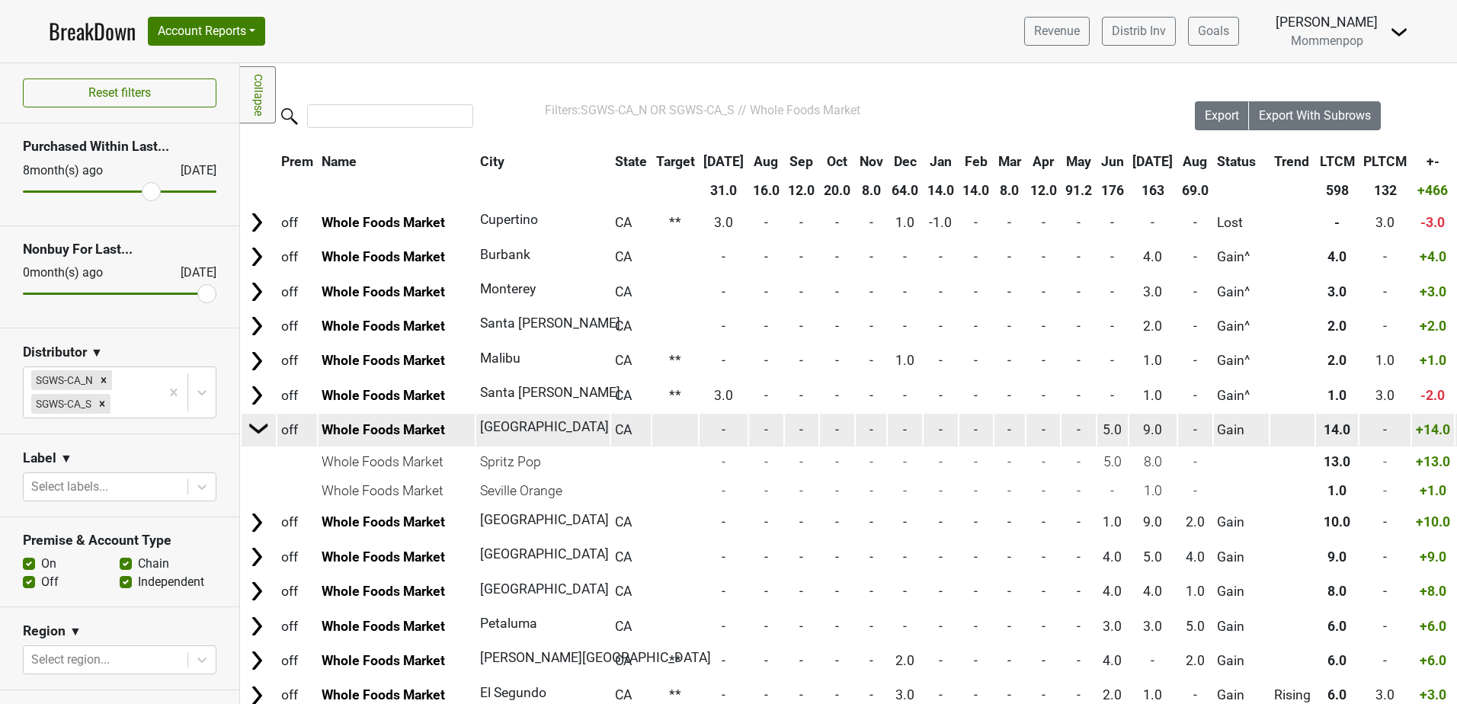
click at [251, 430] on img at bounding box center [259, 428] width 23 height 23
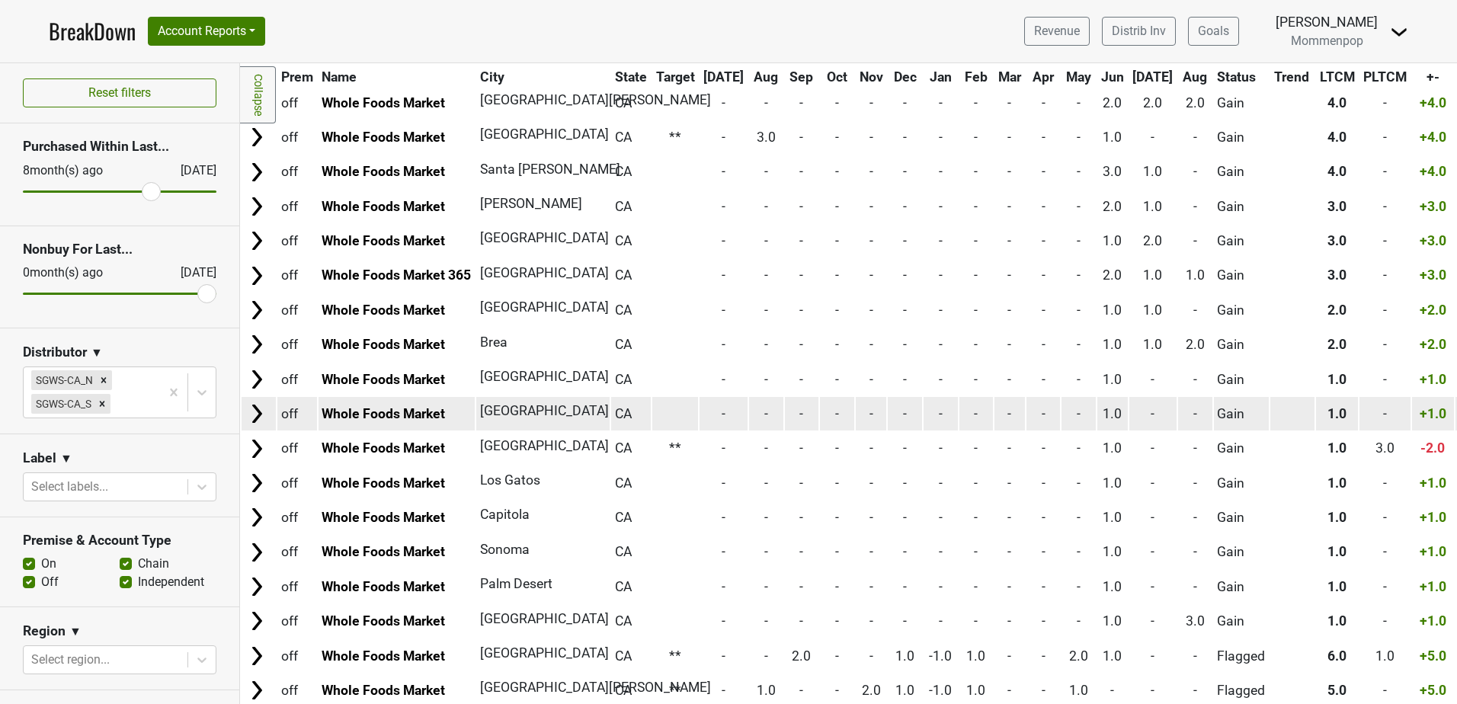
scroll to position [838, 0]
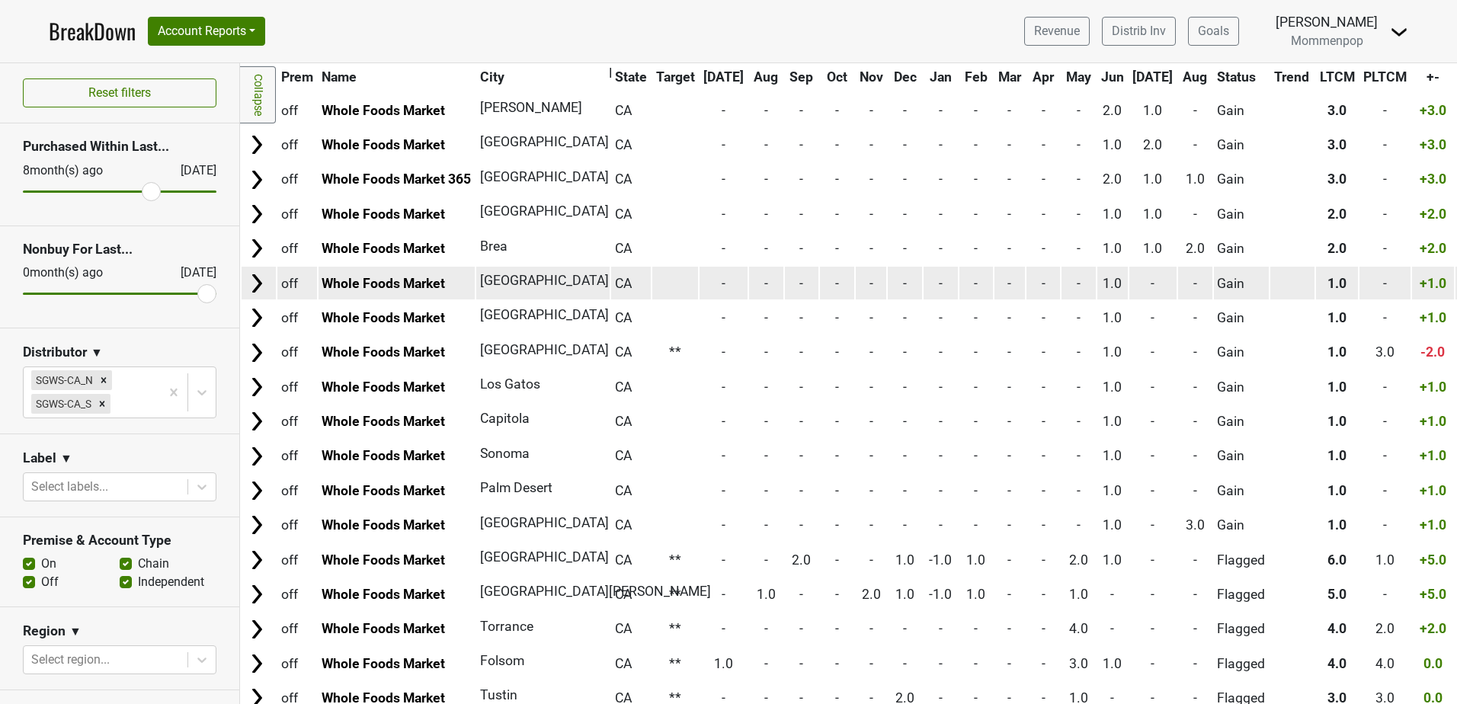
click at [257, 282] on img at bounding box center [256, 283] width 23 height 23
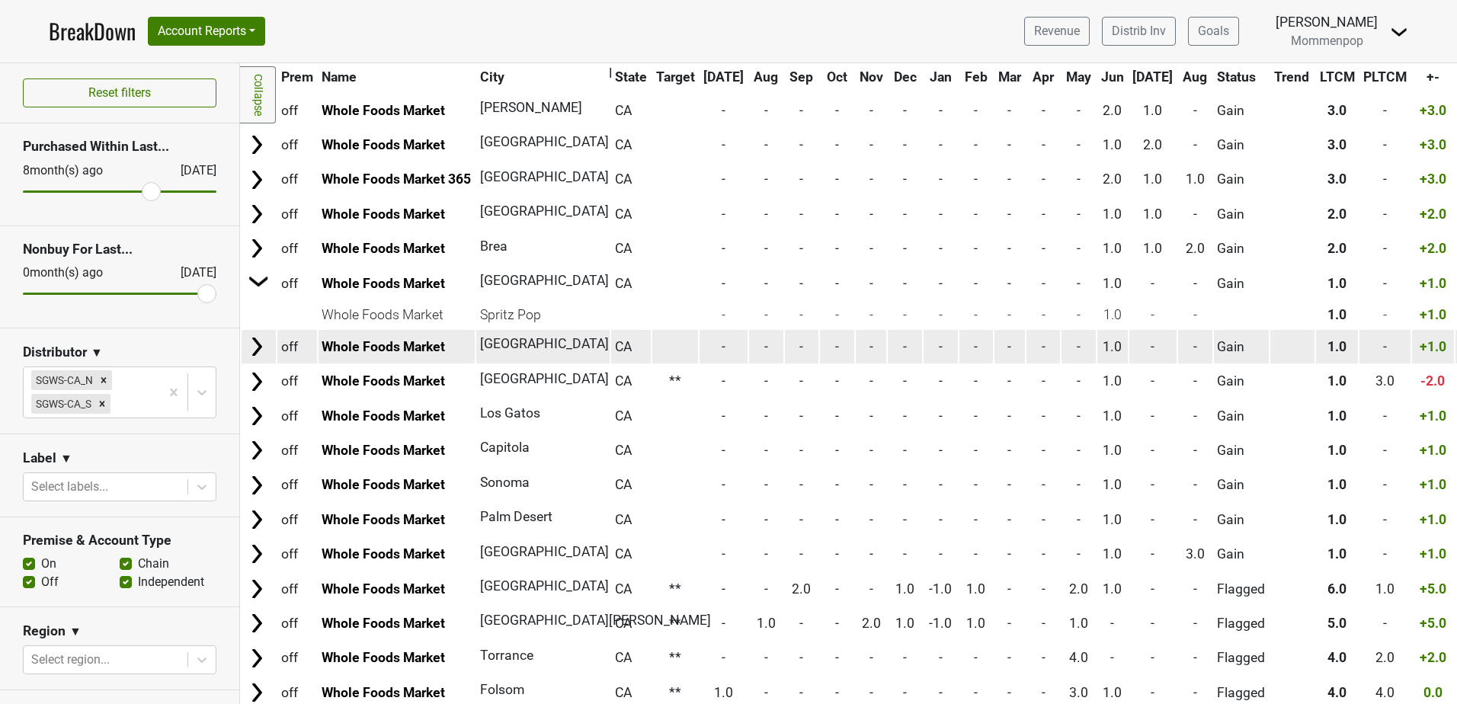
click at [259, 348] on img at bounding box center [256, 346] width 23 height 23
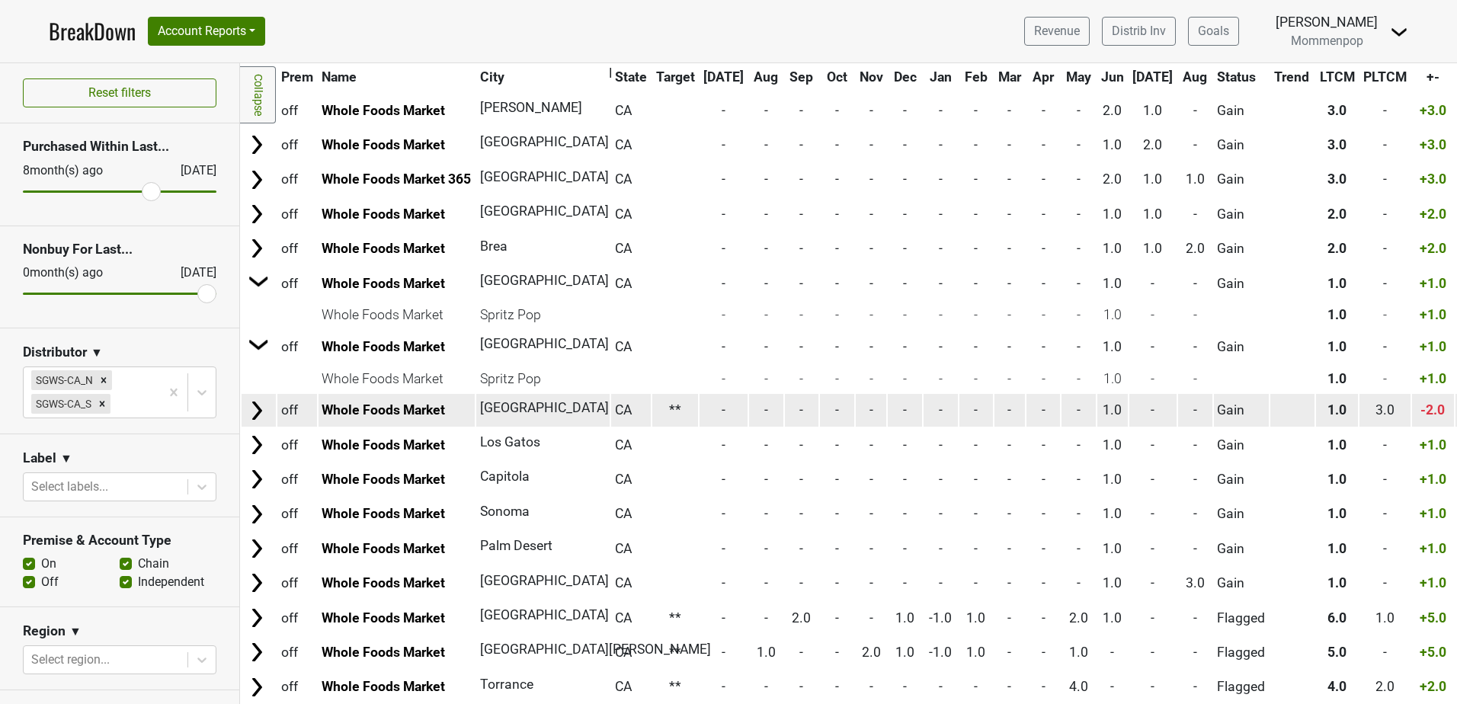
click at [263, 409] on img at bounding box center [256, 410] width 23 height 23
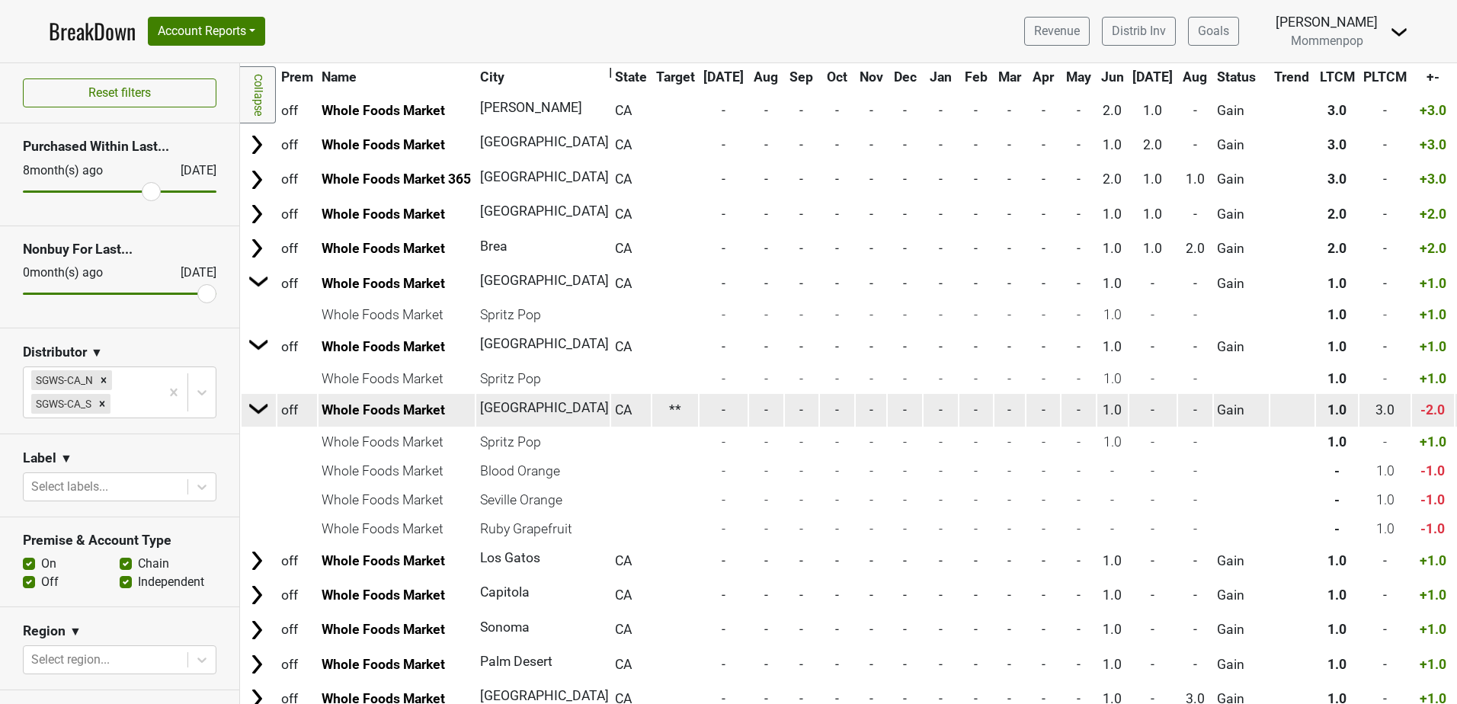
click at [258, 405] on img at bounding box center [259, 408] width 23 height 23
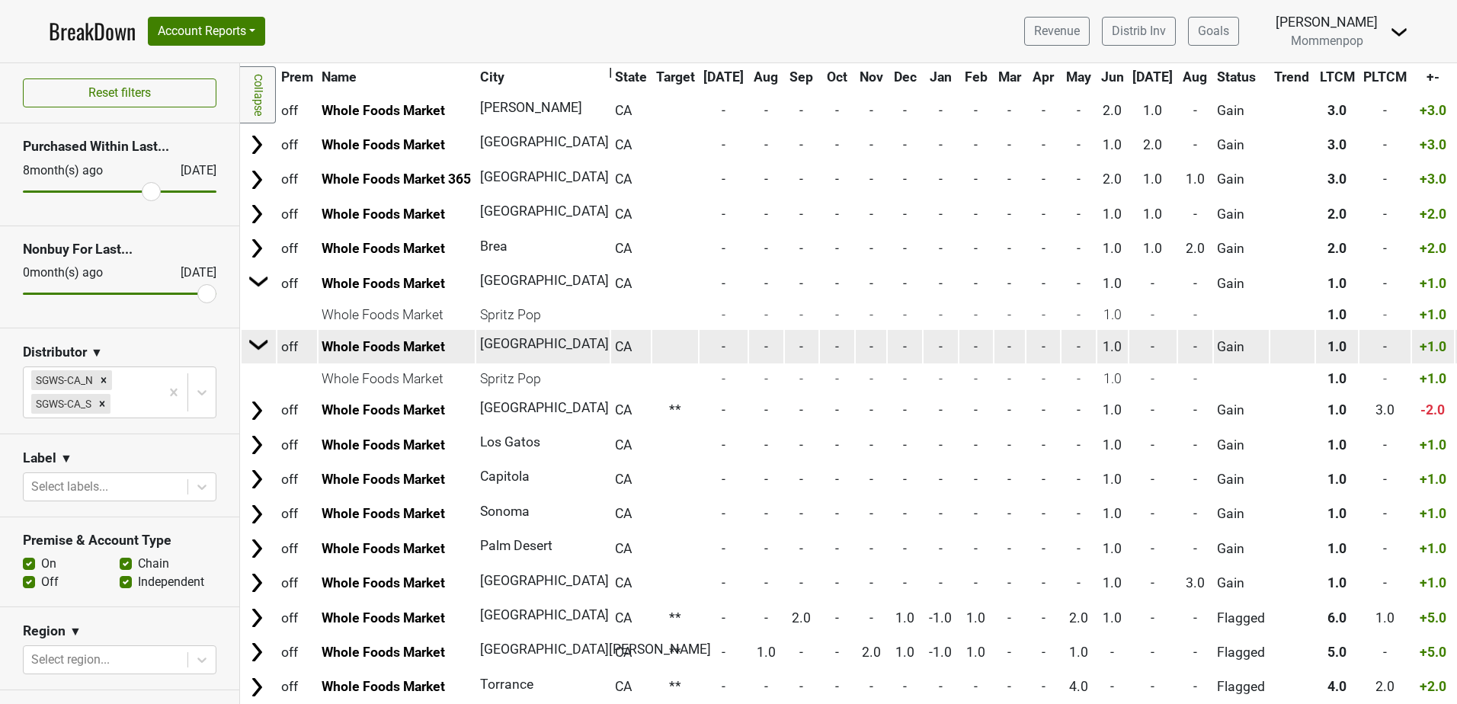
click at [257, 346] on img at bounding box center [259, 344] width 23 height 23
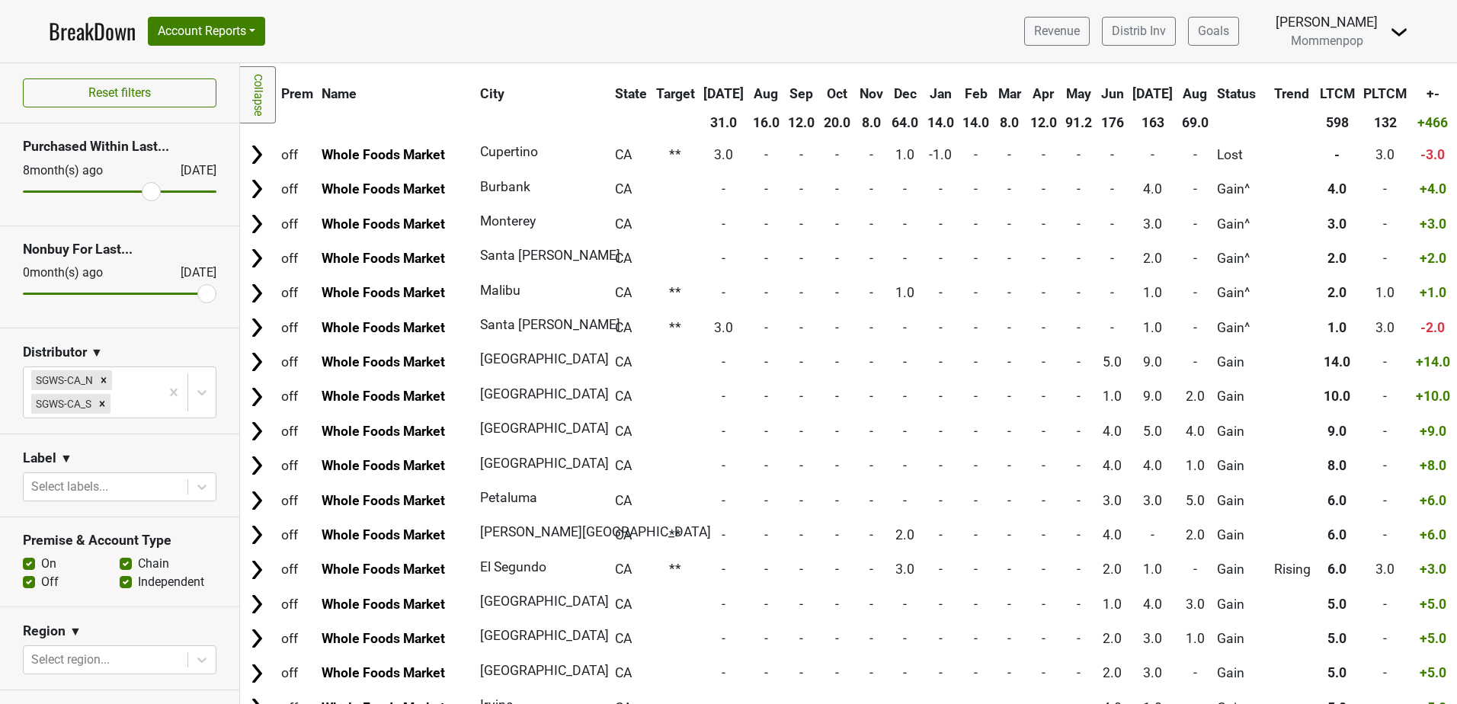
scroll to position [0, 0]
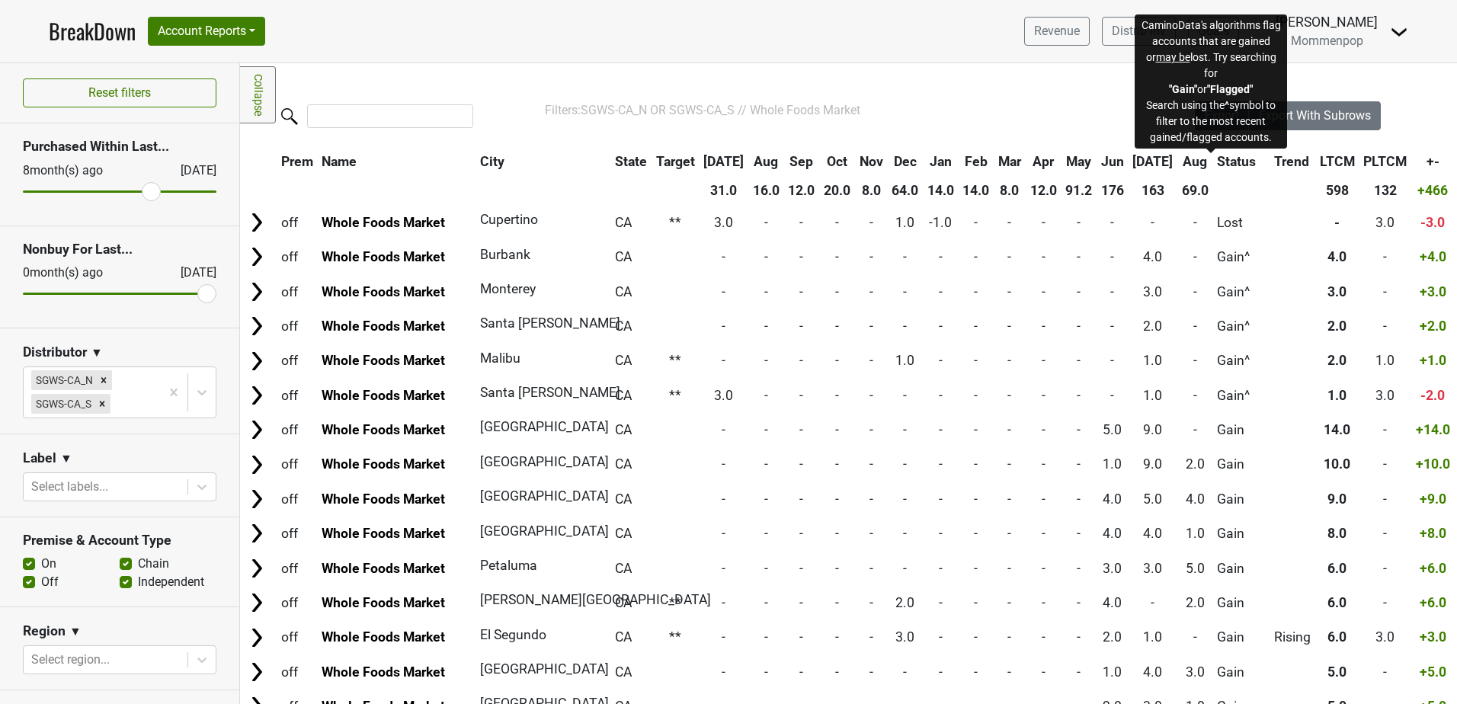
click at [1217, 165] on span "Status" at bounding box center [1236, 161] width 39 height 15
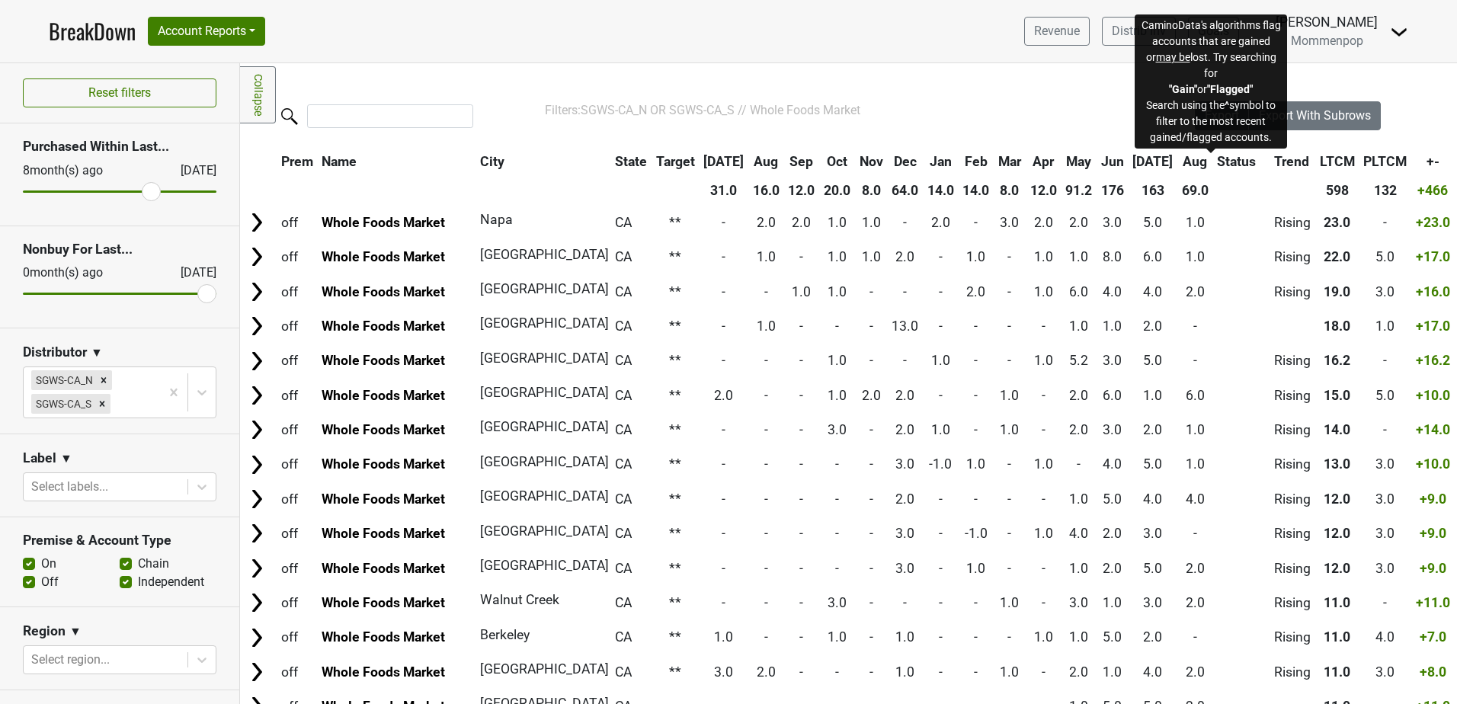
click at [1217, 165] on span "Status" at bounding box center [1236, 161] width 39 height 15
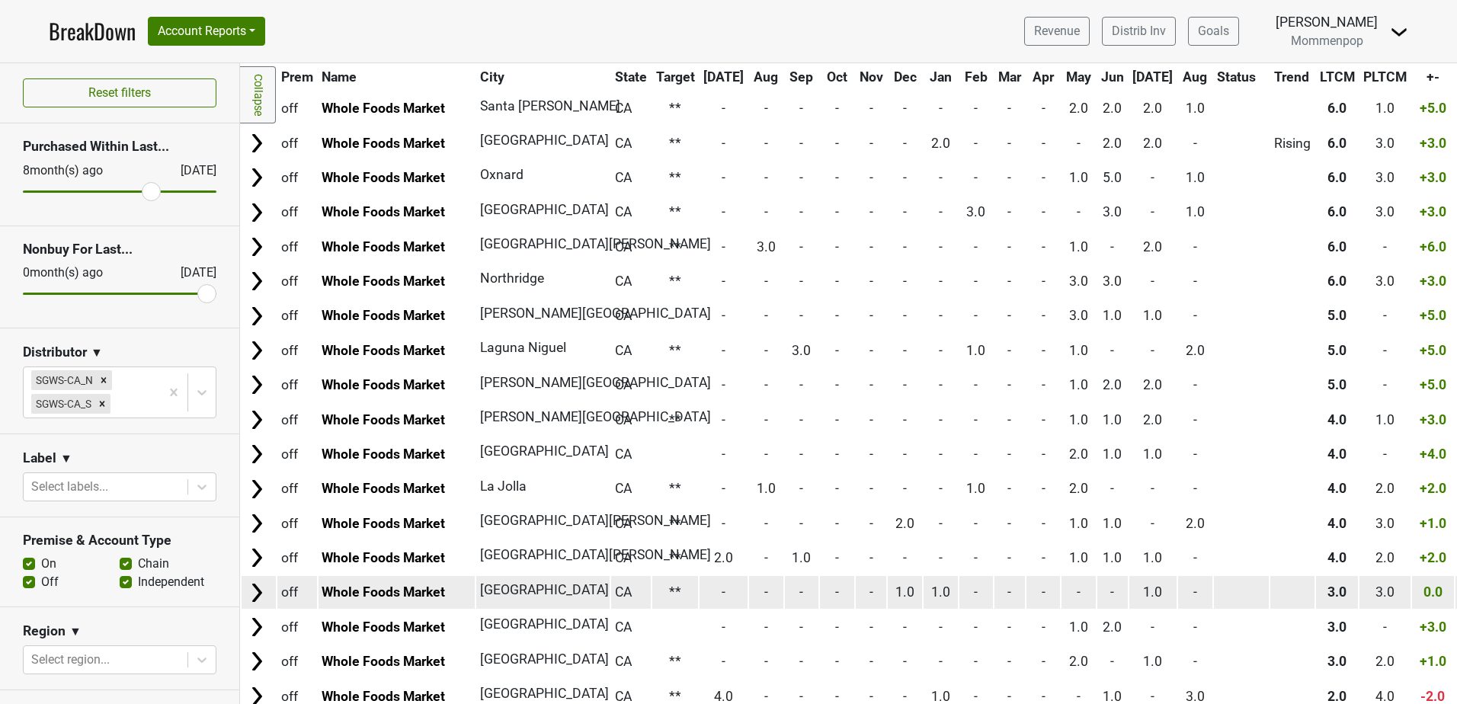
scroll to position [2744, 0]
